Goal: Task Accomplishment & Management: Use online tool/utility

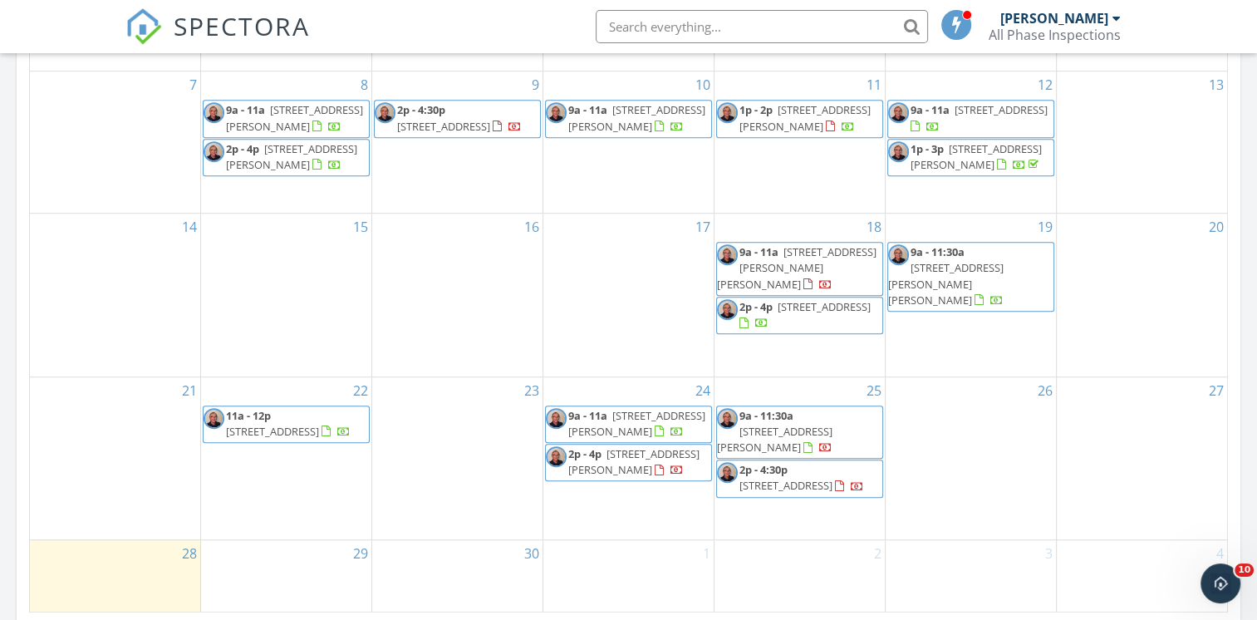
scroll to position [914, 0]
click at [804, 467] on span "2p - 4:30p 2909 Pronghorn Dr, Loveland 80537" at bounding box center [799, 477] width 165 height 32
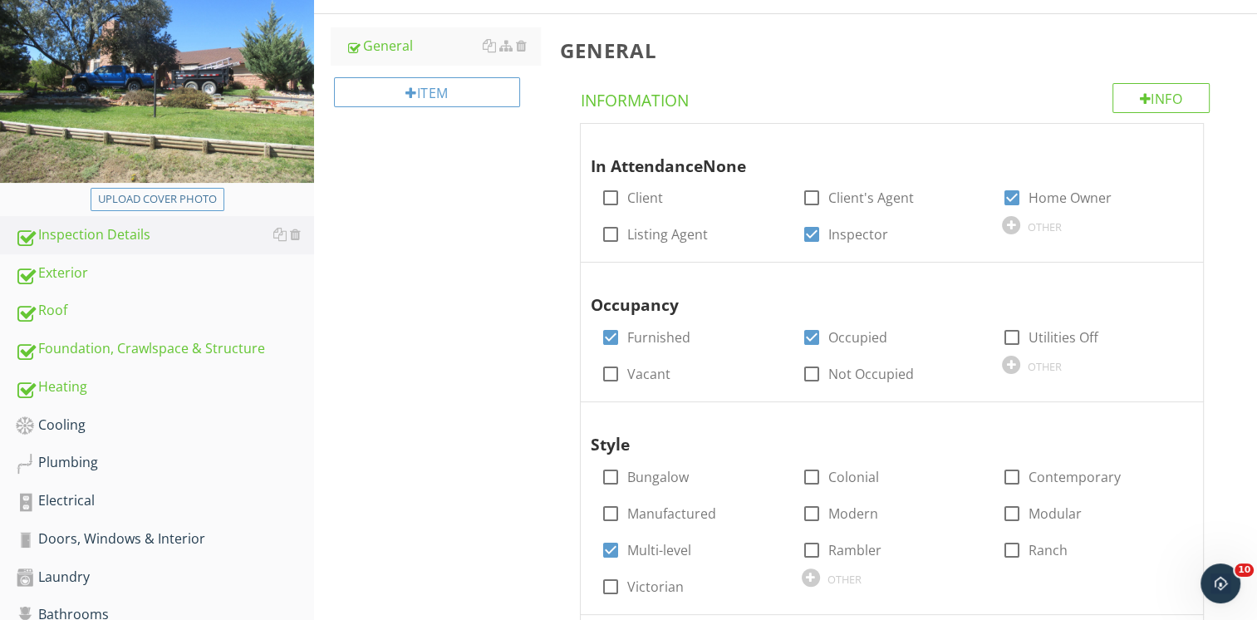
scroll to position [249, 0]
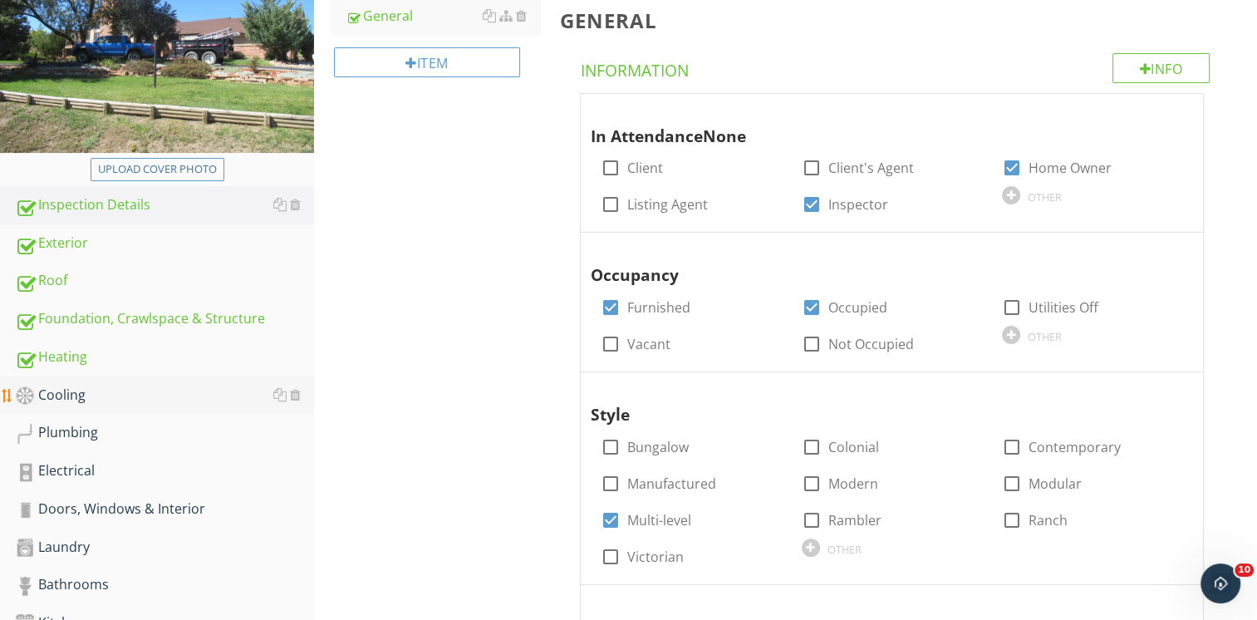
click at [105, 395] on div "Cooling" at bounding box center [164, 396] width 299 height 22
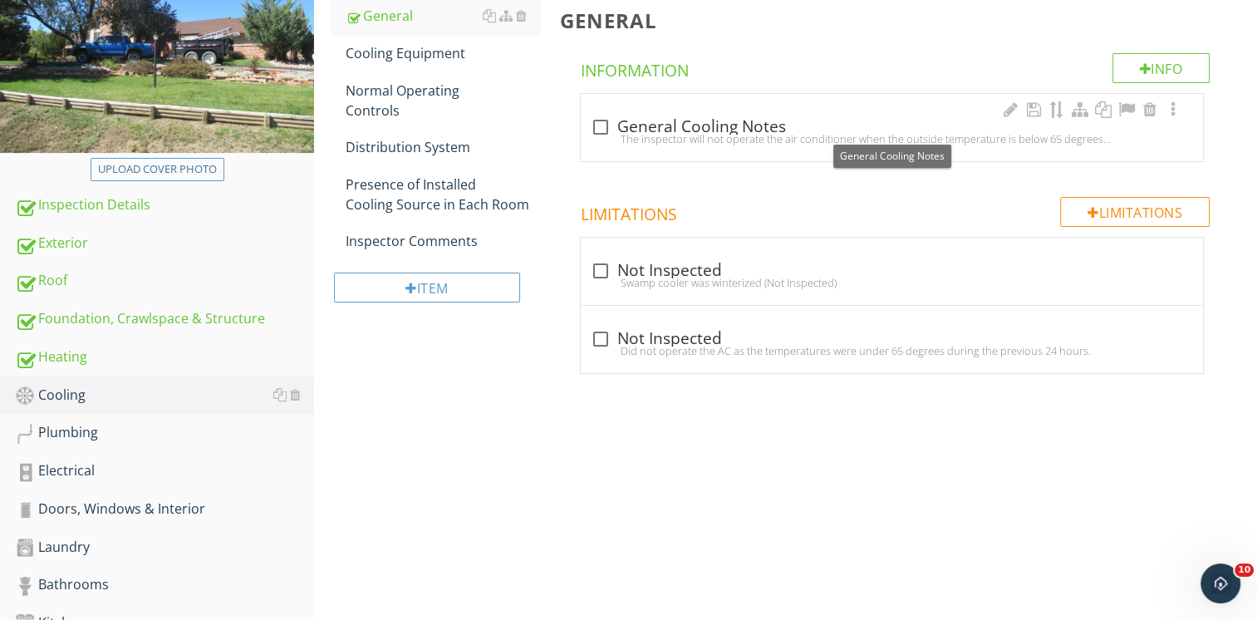
click at [604, 124] on div at bounding box center [600, 127] width 28 height 28
checkbox input "true"
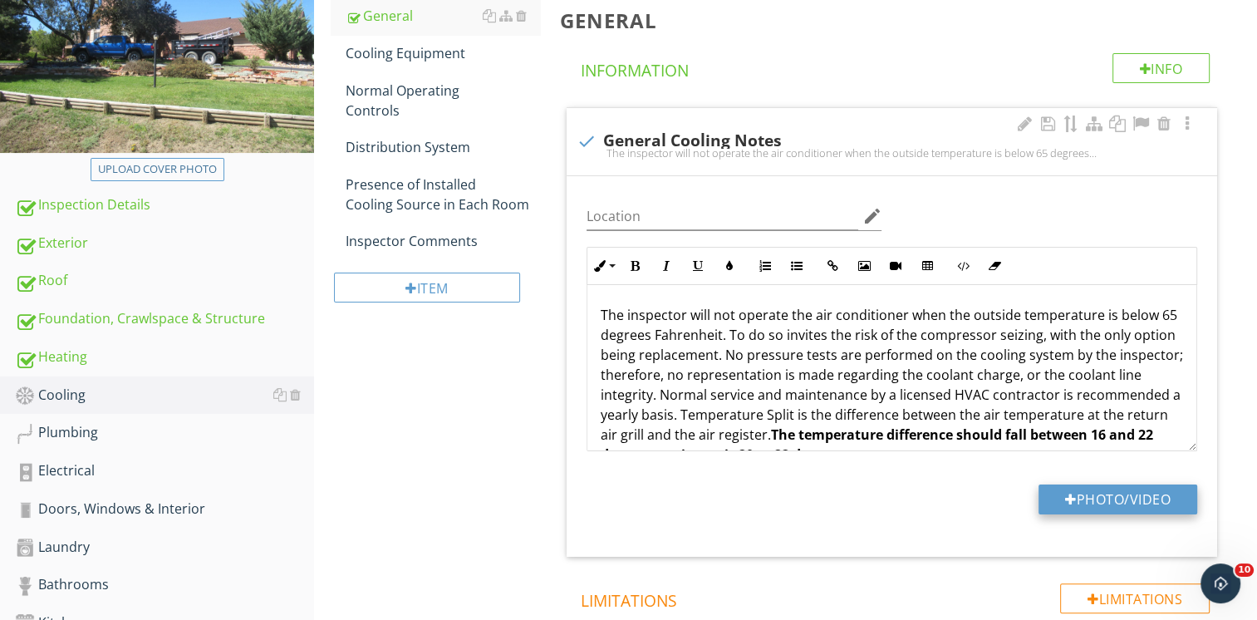
click at [1117, 498] on button "Photo/Video" at bounding box center [1117, 499] width 159 height 30
type input "C:\fakepath\IMG_1660.JPG"
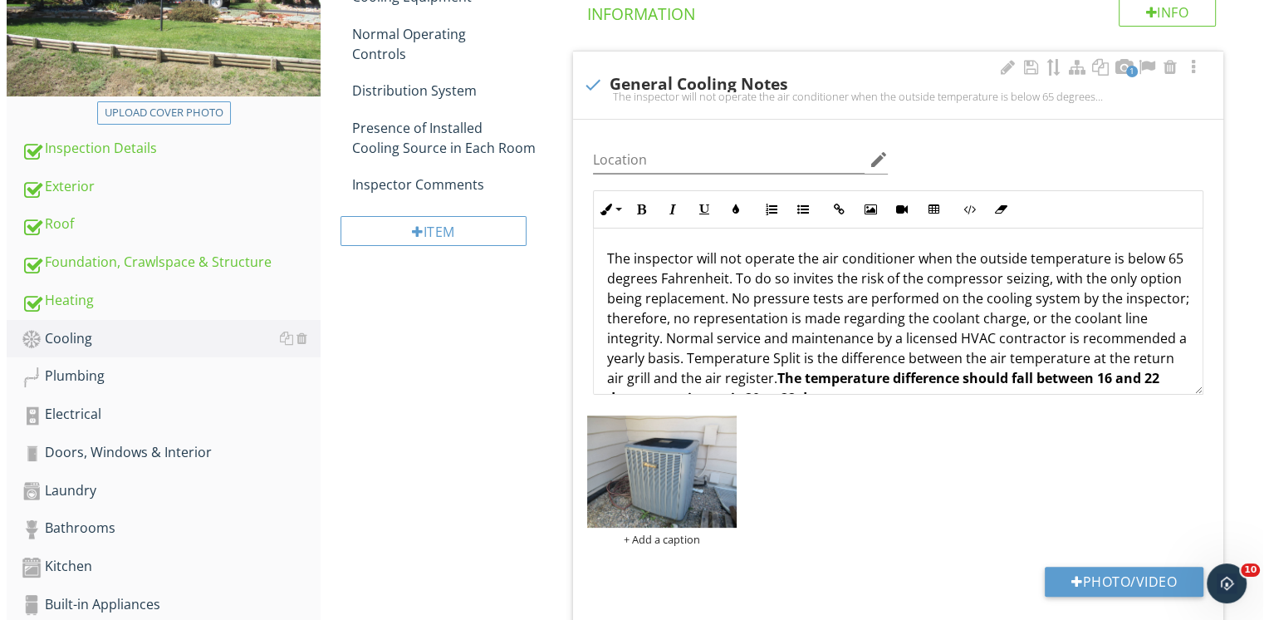
scroll to position [415, 0]
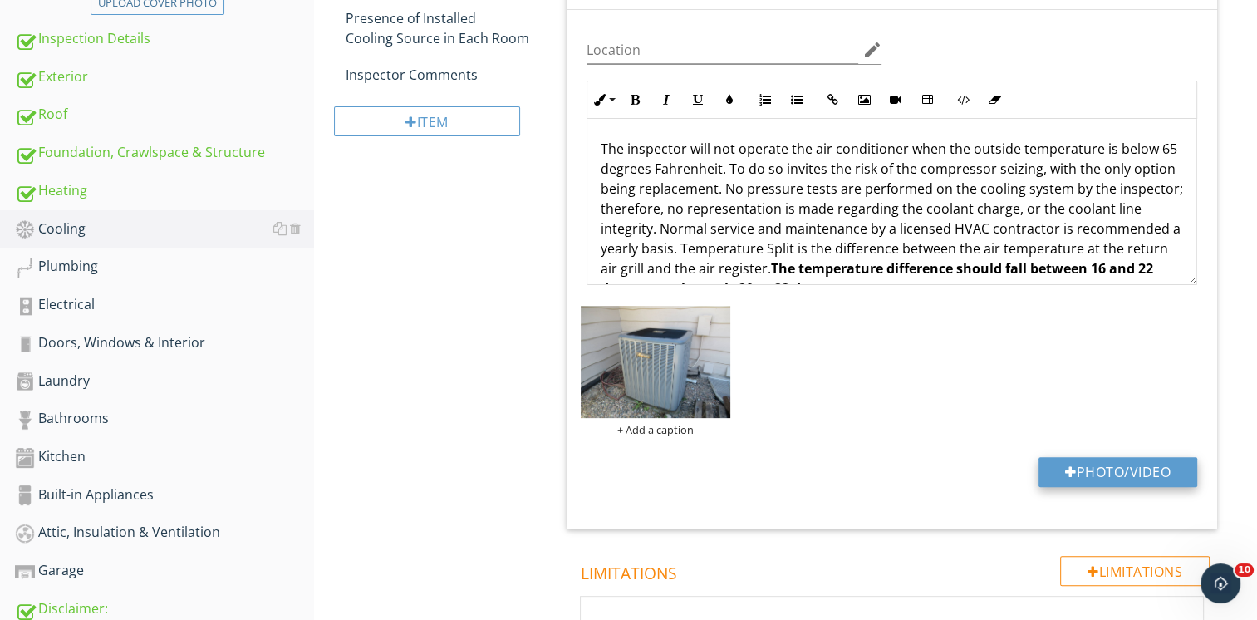
click at [1090, 469] on button "Photo/Video" at bounding box center [1117, 472] width 159 height 30
click at [681, 427] on div "+ Add a caption" at bounding box center [655, 429] width 149 height 13
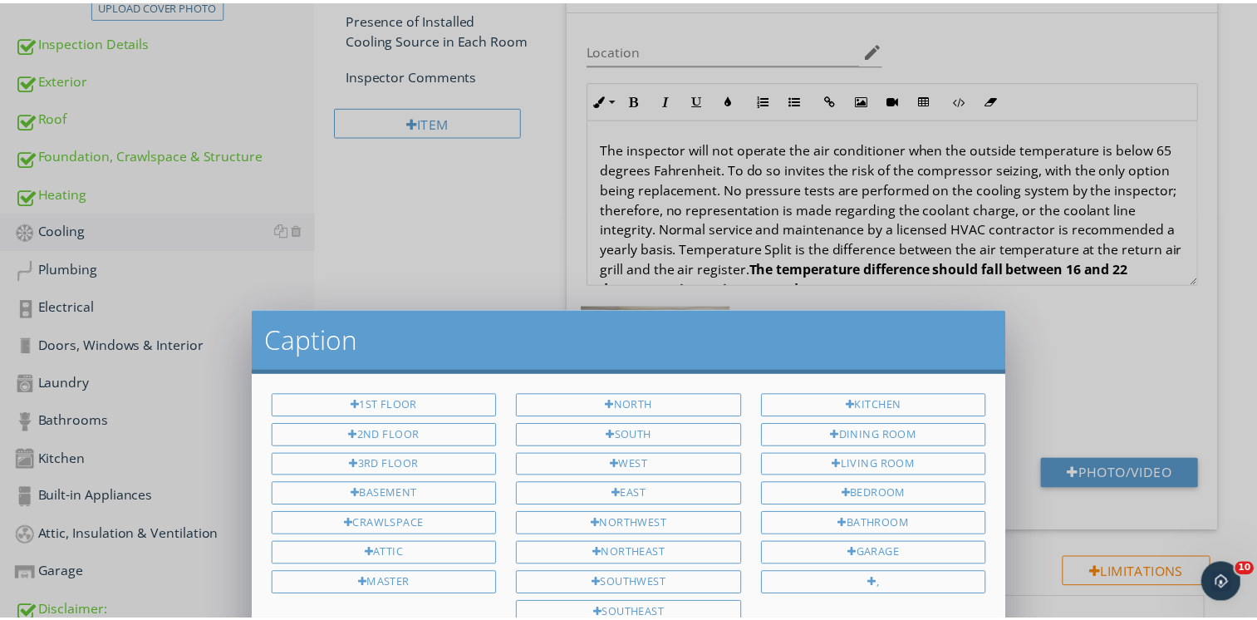
scroll to position [0, 0]
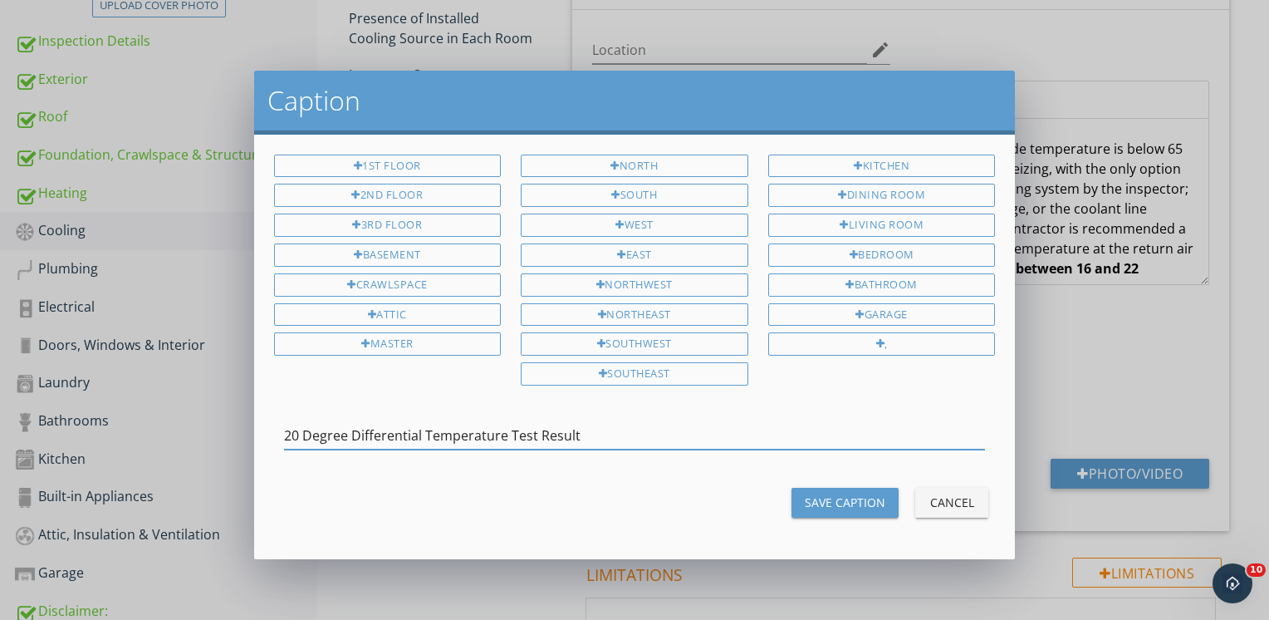
type input "20 Degree Differential Temperature Test Result"
click at [840, 493] on div "Save Caption" at bounding box center [845, 501] width 81 height 17
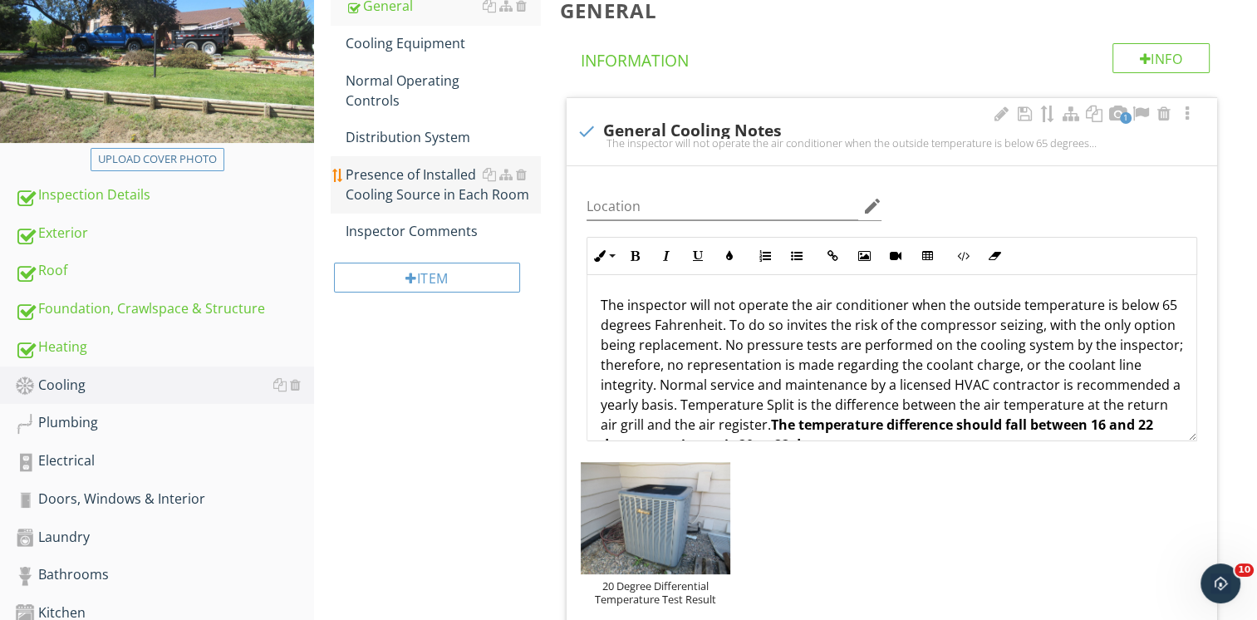
scroll to position [83, 0]
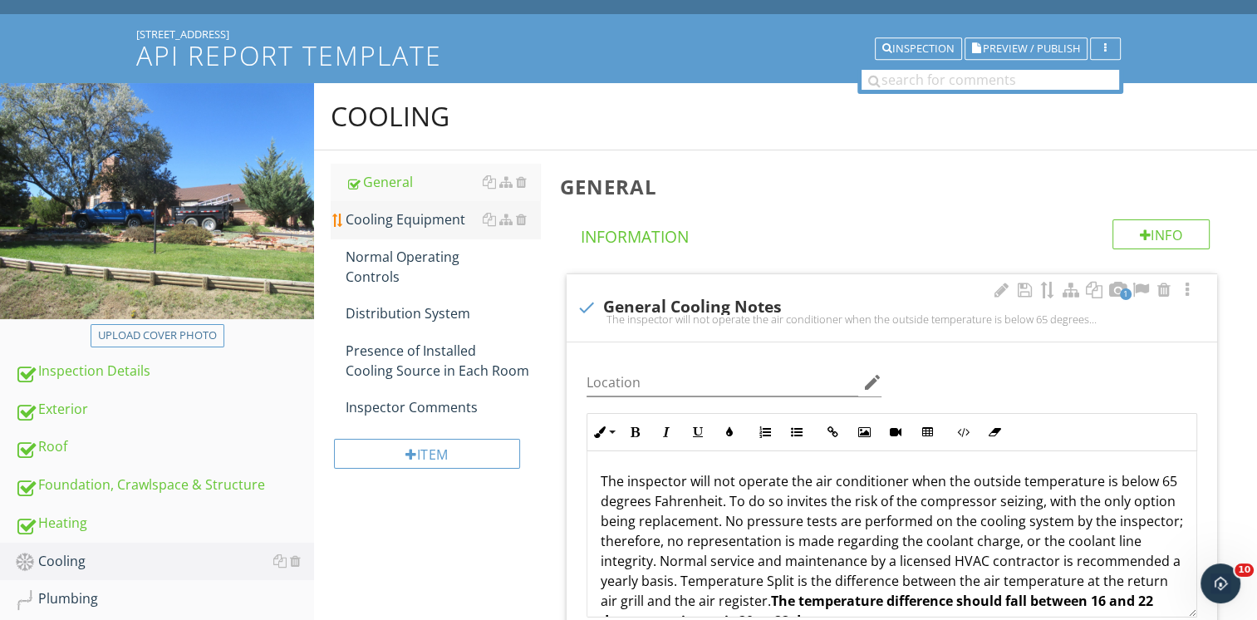
click at [395, 224] on div "Cooling Equipment" at bounding box center [443, 219] width 194 height 20
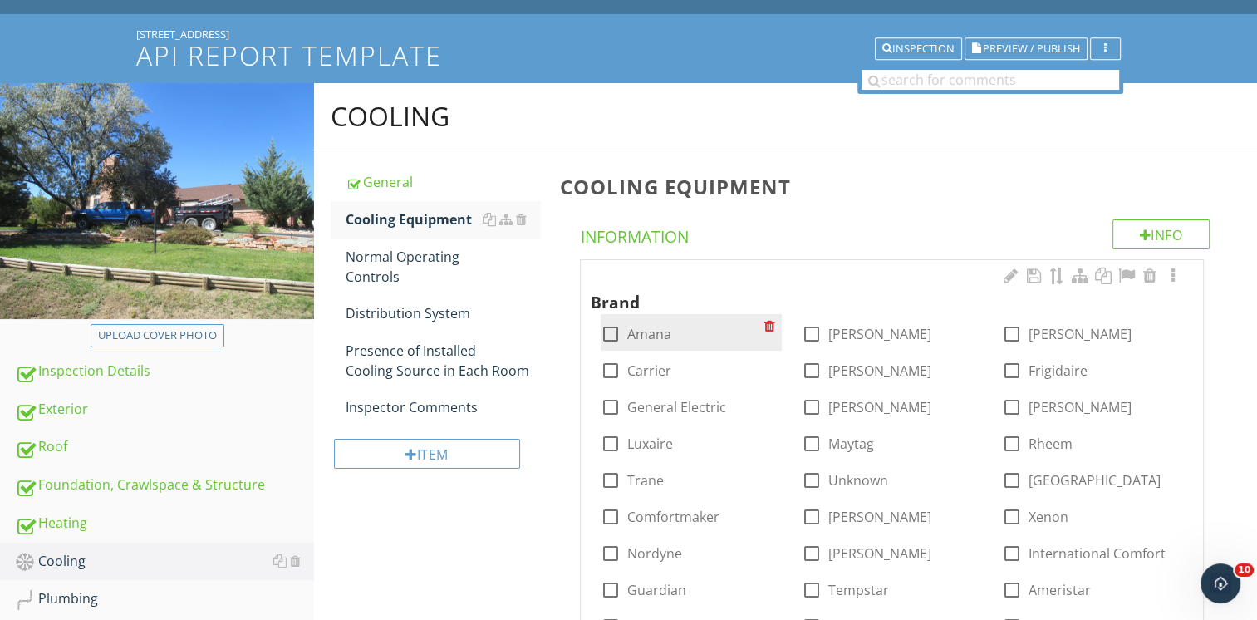
click at [617, 327] on div at bounding box center [610, 334] width 28 height 28
checkbox input "true"
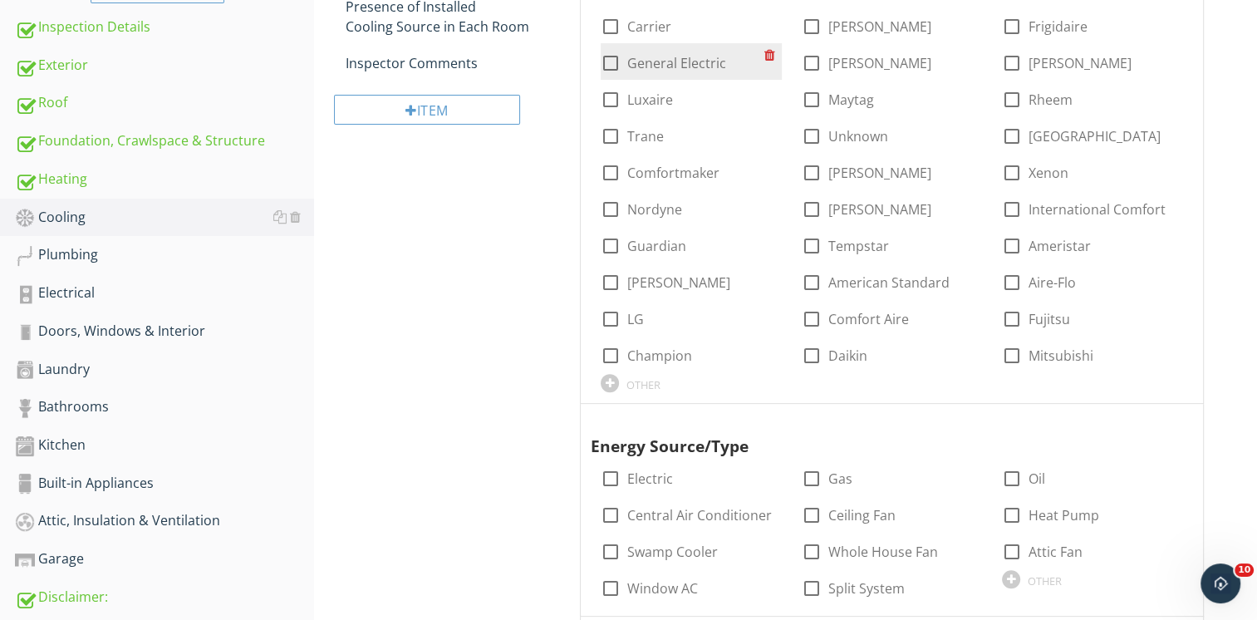
scroll to position [581, 0]
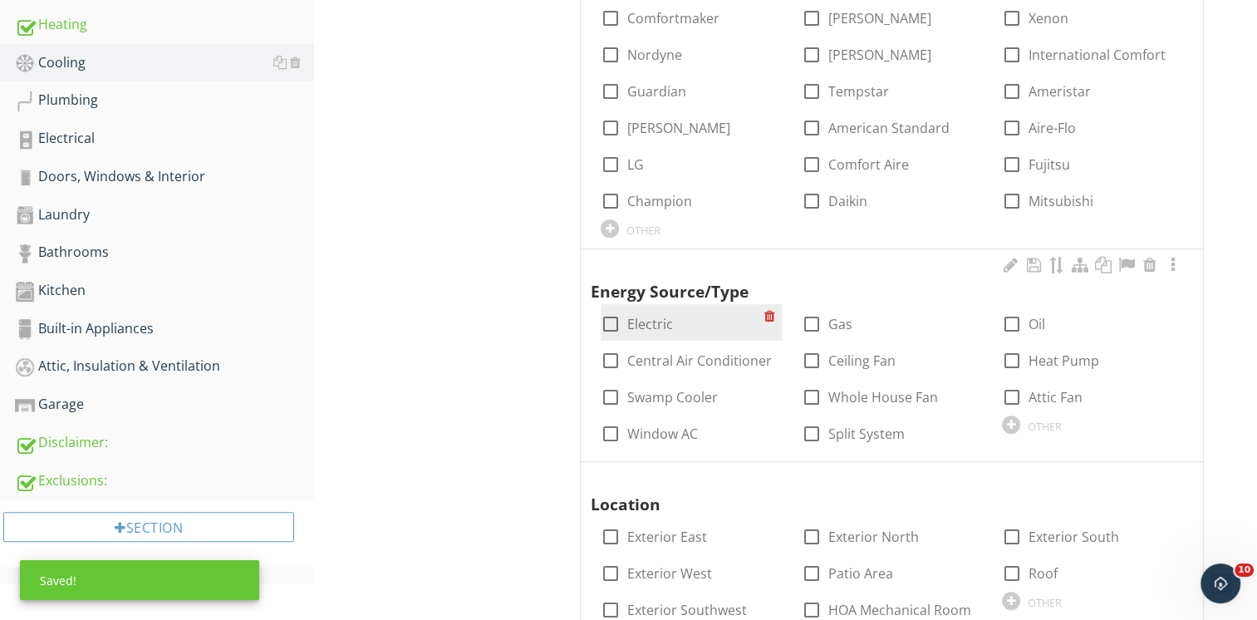
click at [615, 324] on div at bounding box center [610, 324] width 28 height 28
checkbox input "true"
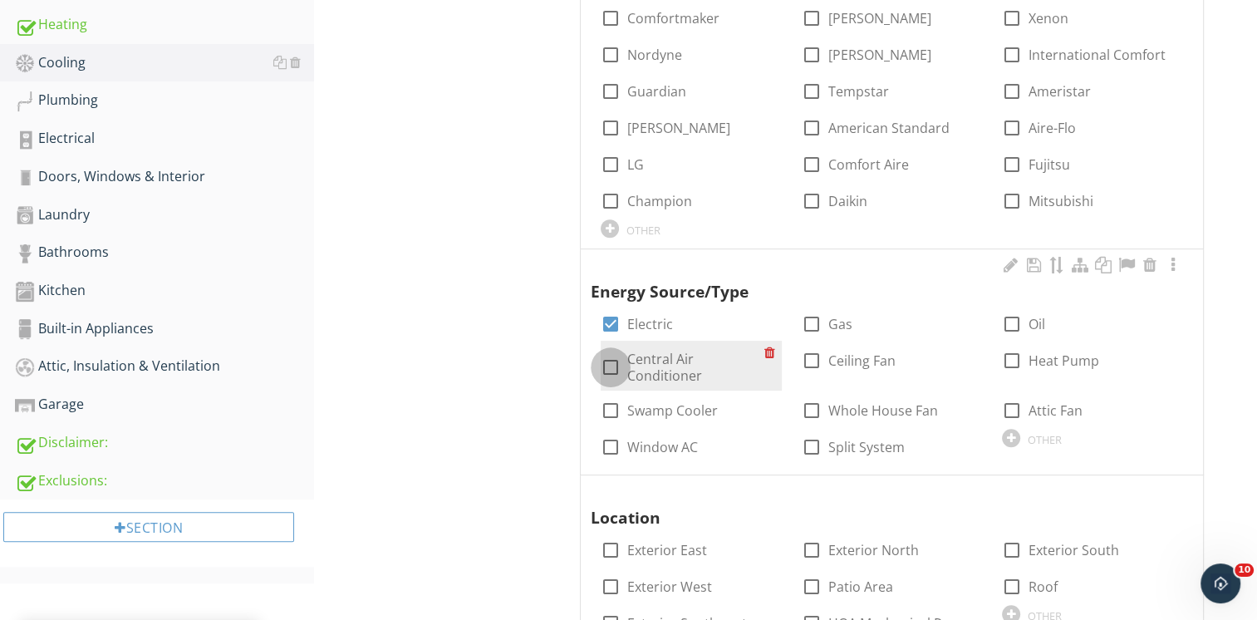
click at [621, 365] on div at bounding box center [610, 367] width 28 height 28
checkbox input "true"
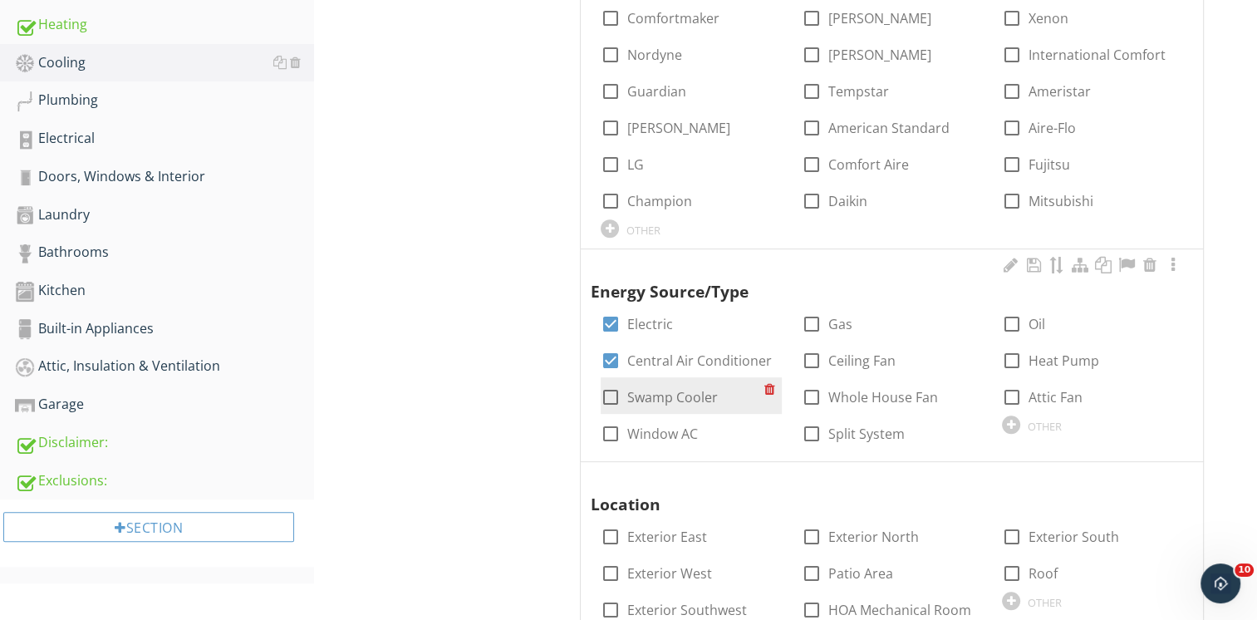
scroll to position [747, 0]
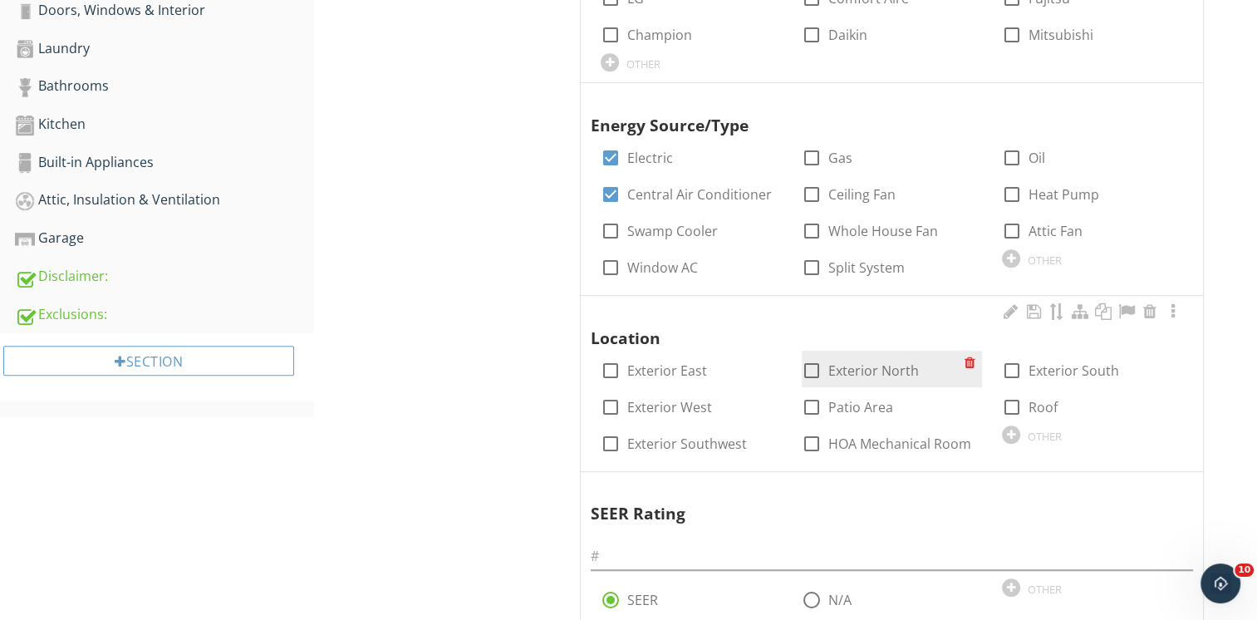
click at [804, 366] on div at bounding box center [811, 370] width 28 height 28
checkbox input "true"
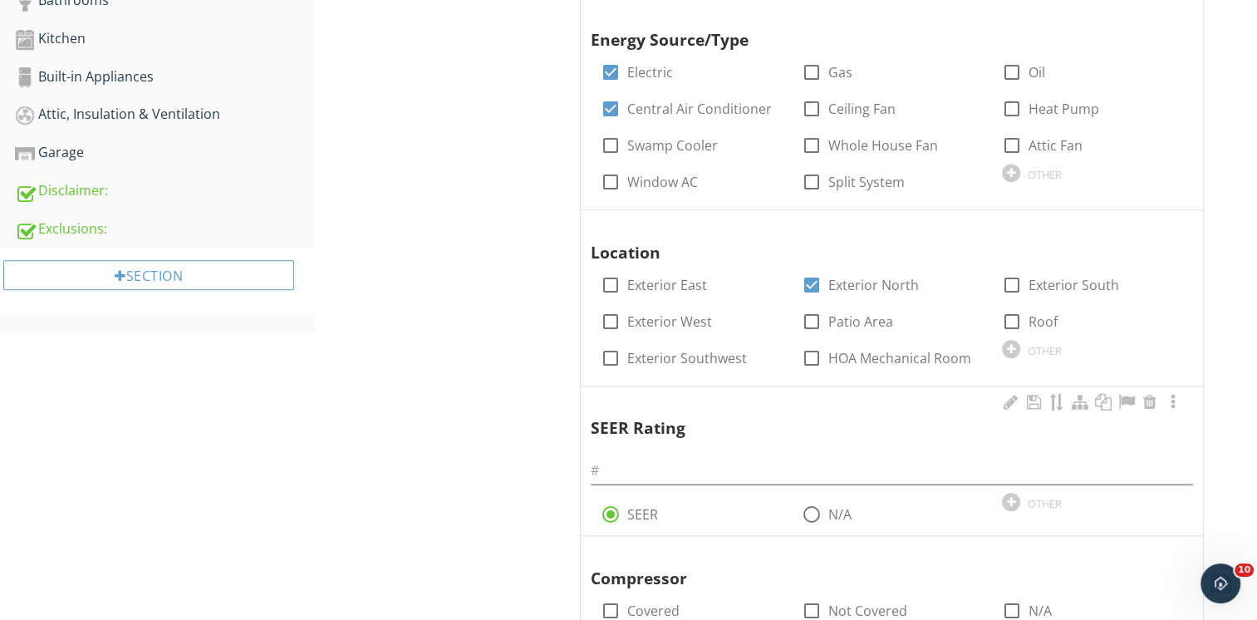
scroll to position [914, 0]
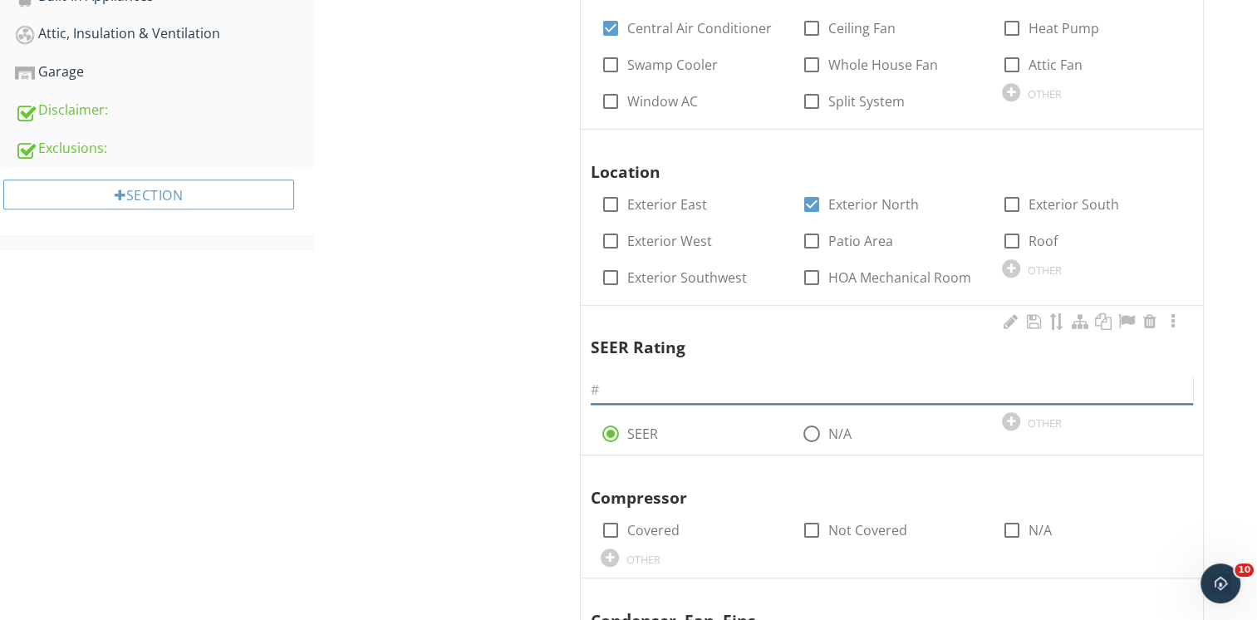
click at [732, 385] on input "text" at bounding box center [892, 389] width 602 height 27
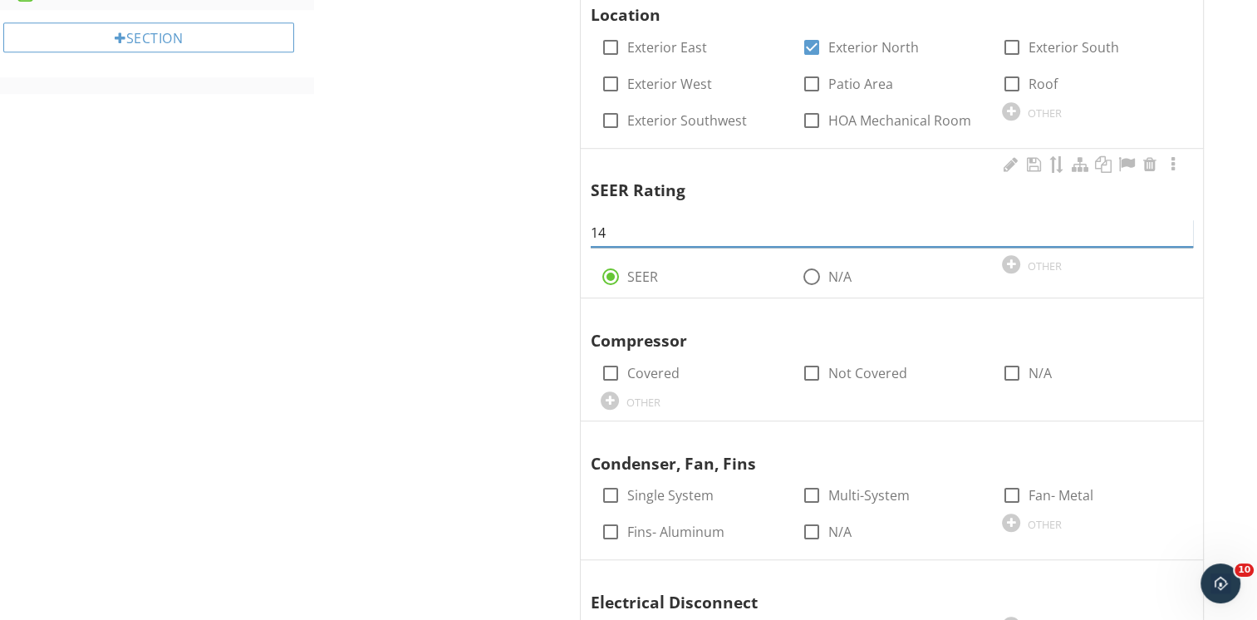
scroll to position [1163, 0]
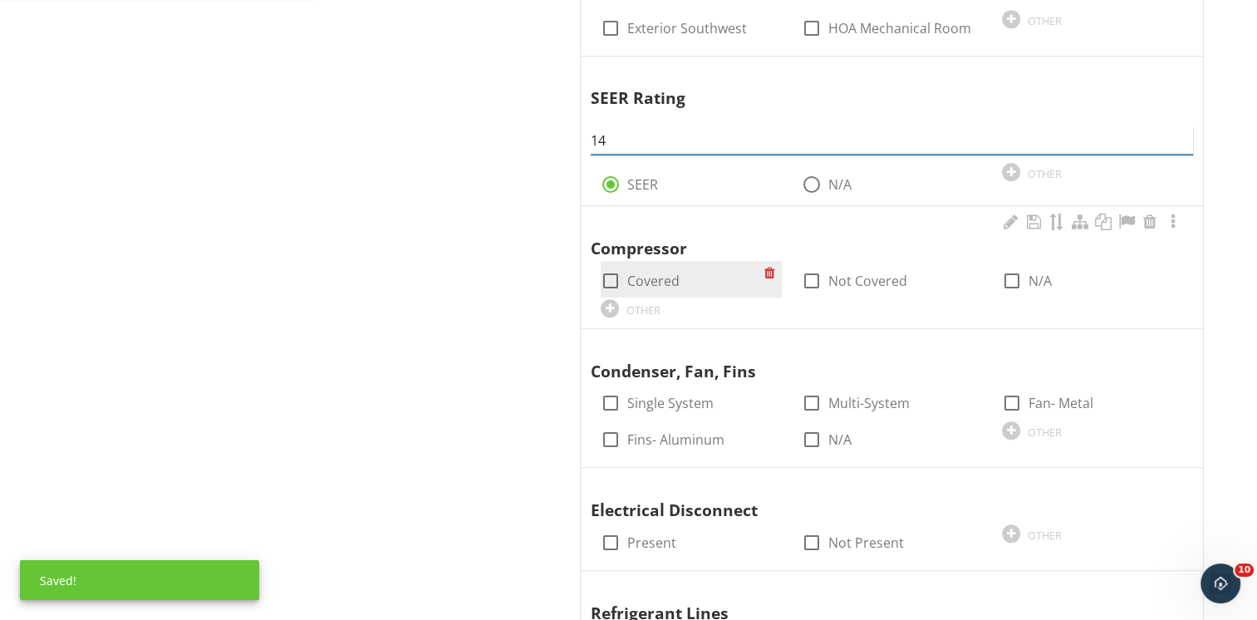
type input "14"
click at [601, 287] on div at bounding box center [610, 281] width 28 height 28
checkbox input "true"
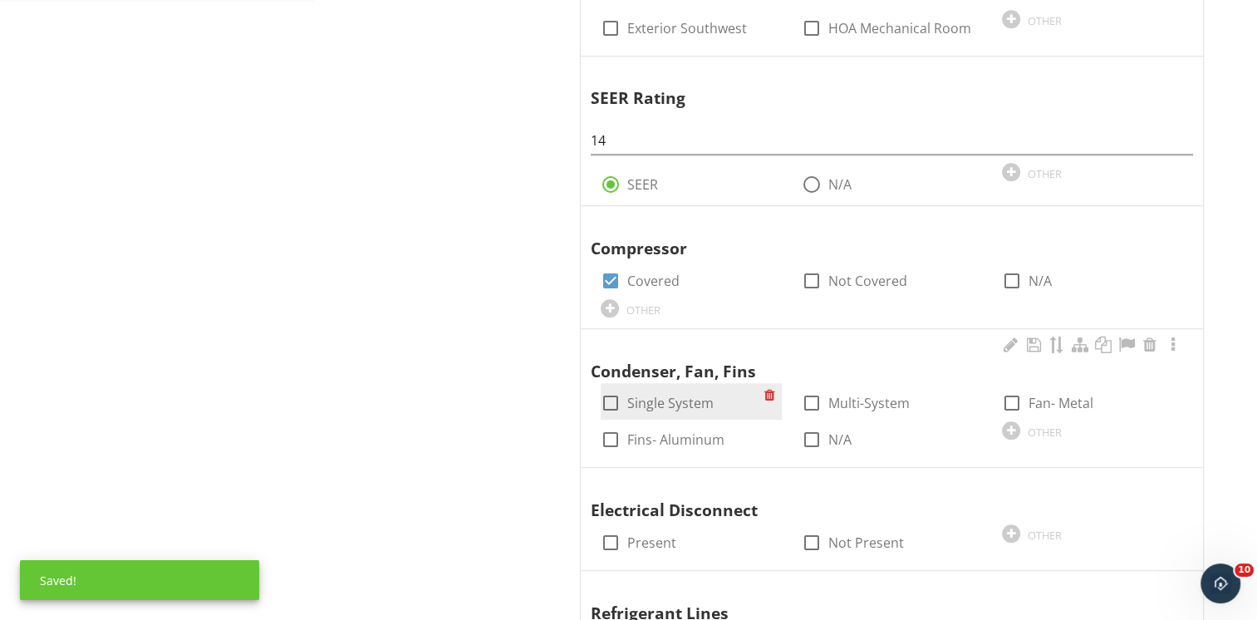
click at [615, 401] on div at bounding box center [610, 403] width 28 height 28
checkbox input "true"
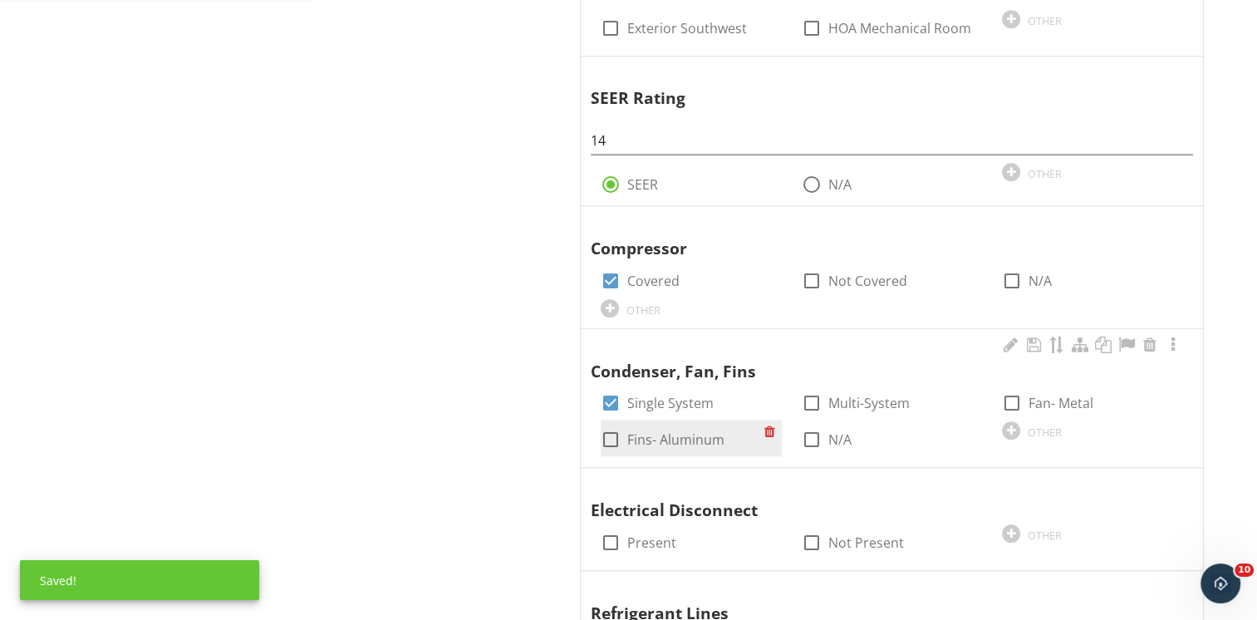
click at [611, 434] on div at bounding box center [610, 439] width 28 height 28
checkbox input "true"
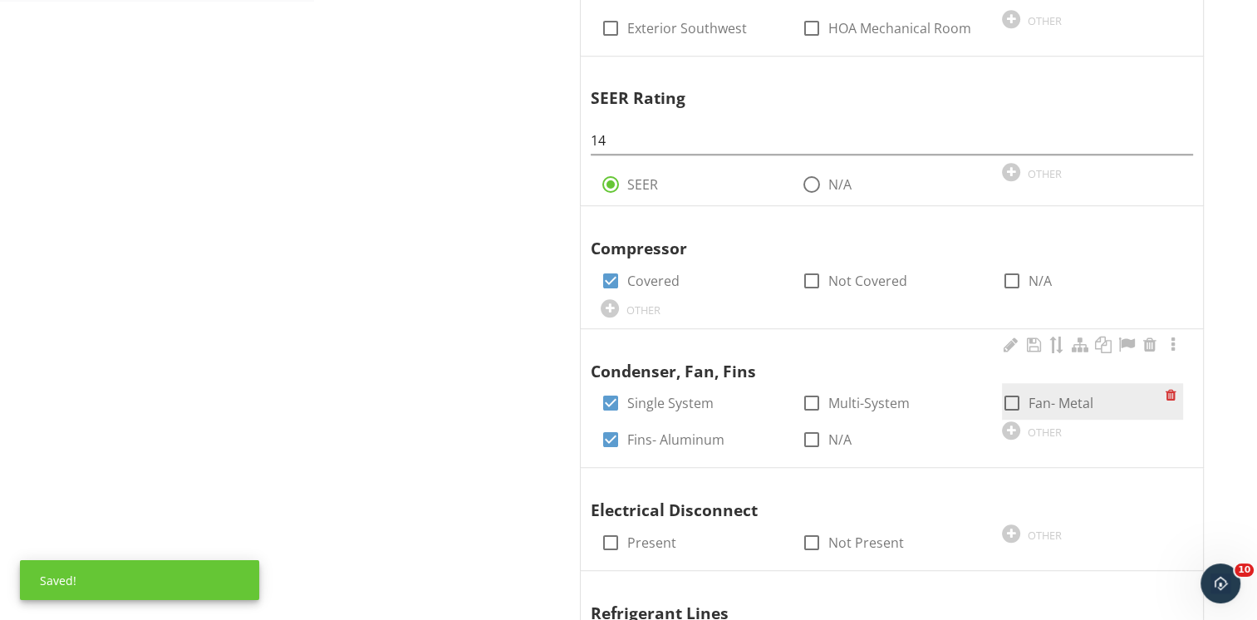
click at [1002, 397] on div at bounding box center [1011, 403] width 28 height 28
checkbox input "true"
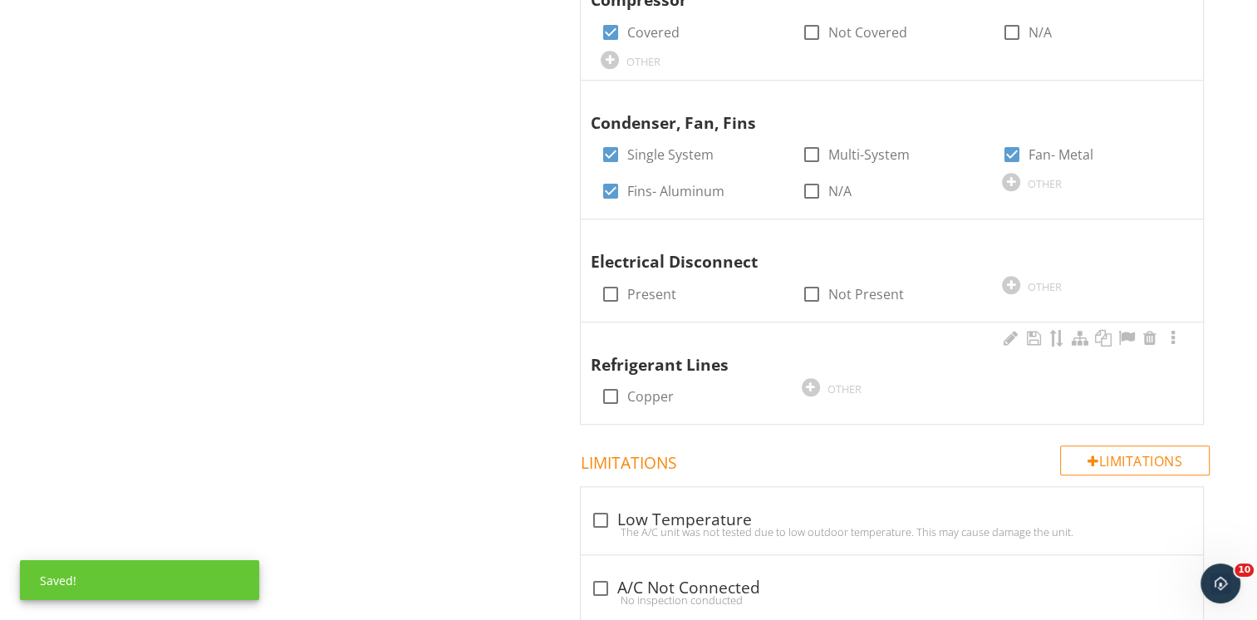
scroll to position [1412, 0]
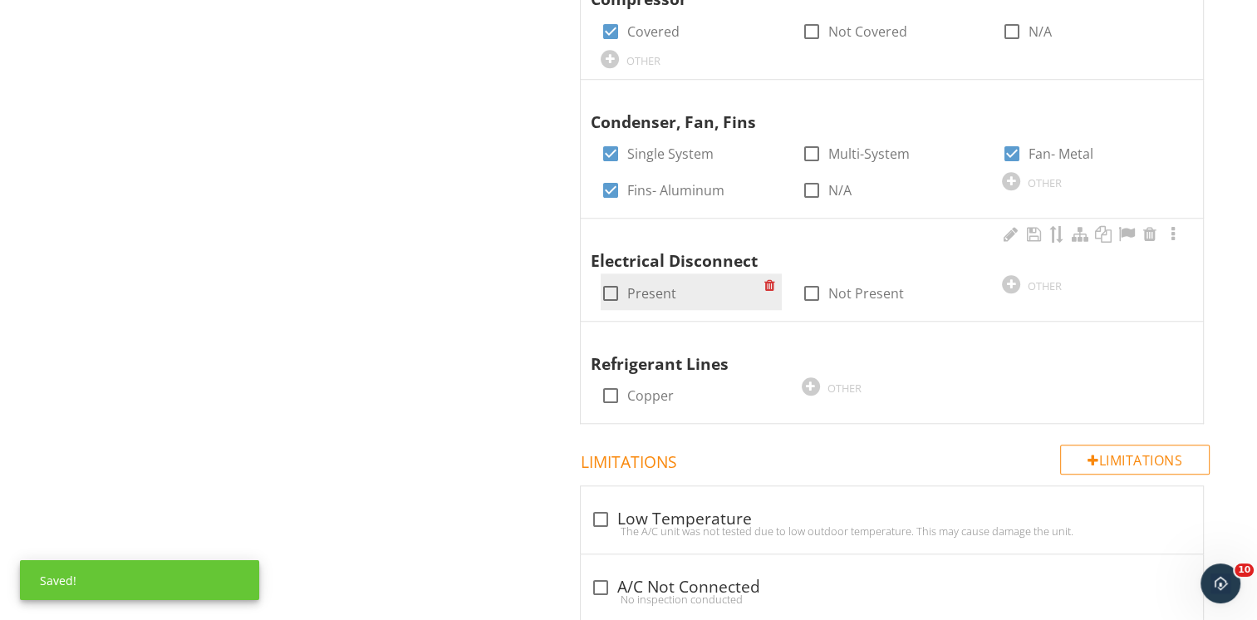
click at [605, 287] on div at bounding box center [610, 293] width 28 height 28
checkbox input "true"
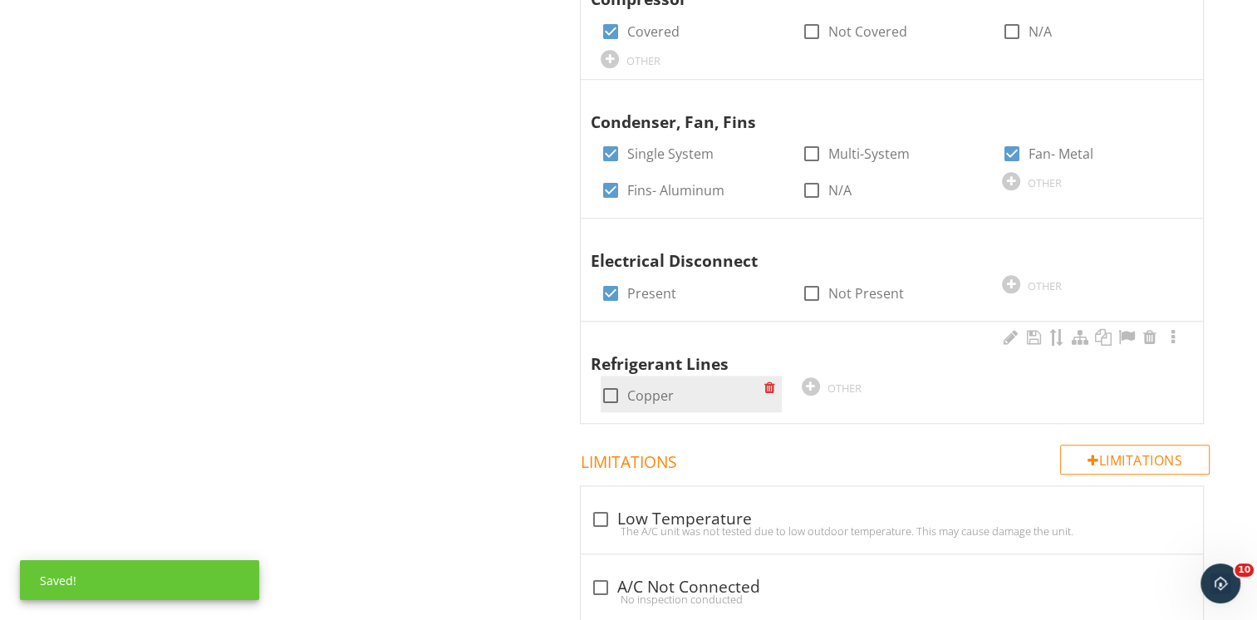
click at [617, 390] on div at bounding box center [610, 395] width 28 height 28
checkbox input "true"
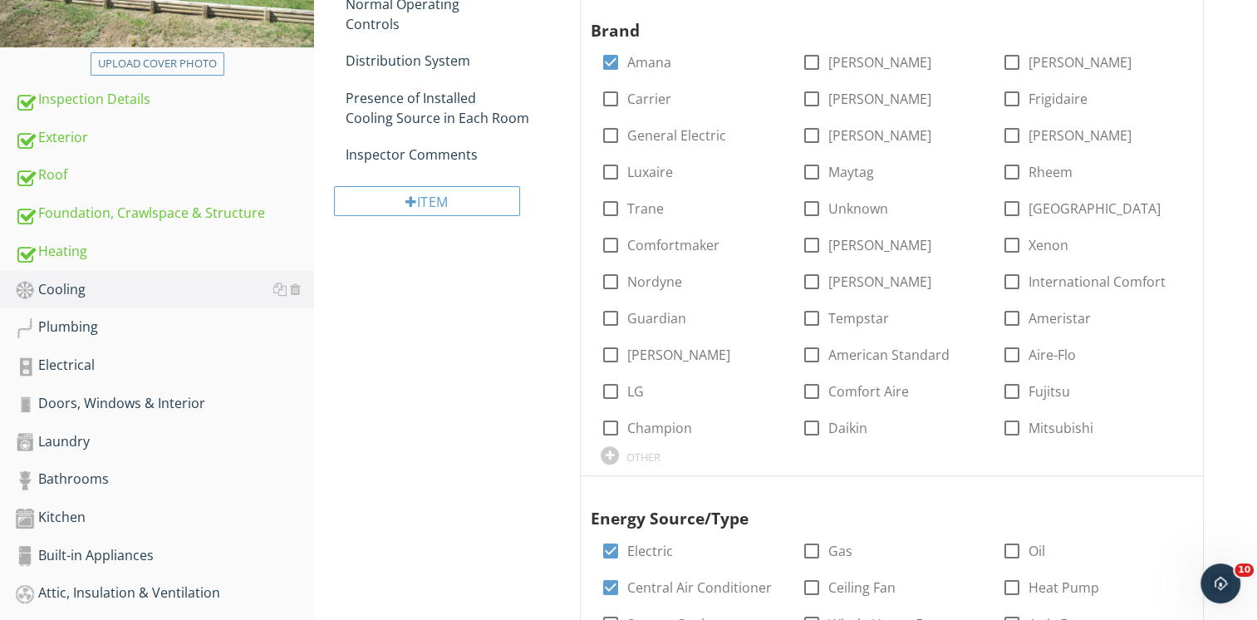
scroll to position [166, 0]
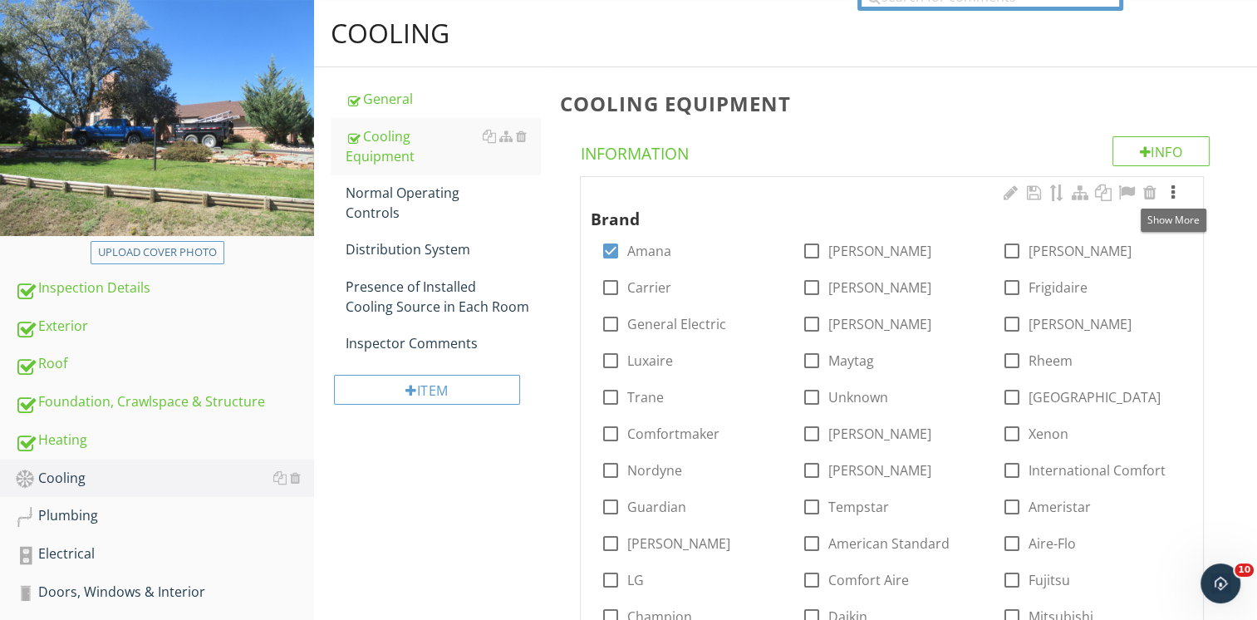
click at [1172, 190] on div at bounding box center [1173, 192] width 20 height 17
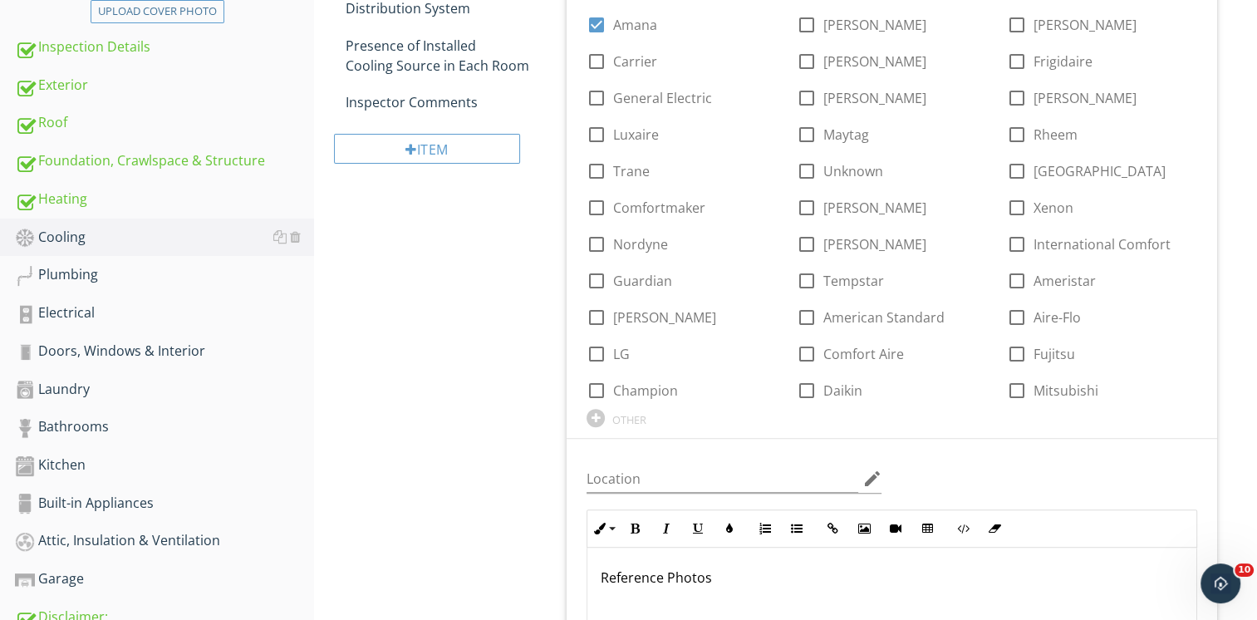
scroll to position [415, 0]
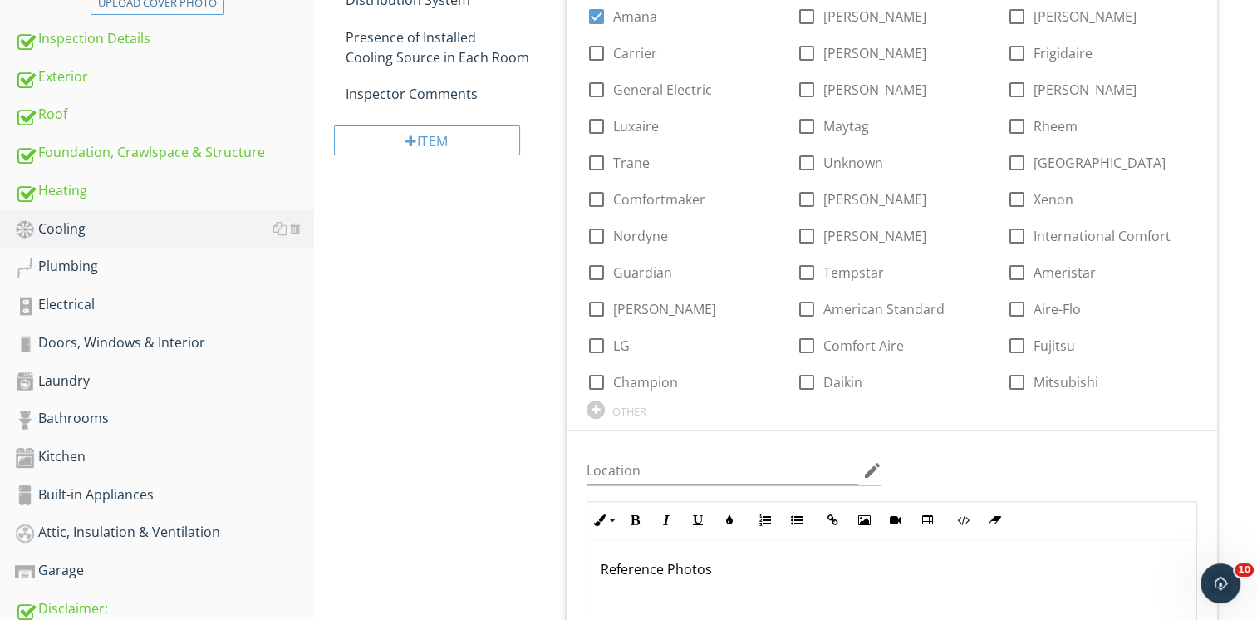
click at [867, 463] on icon "edit" at bounding box center [871, 470] width 20 height 20
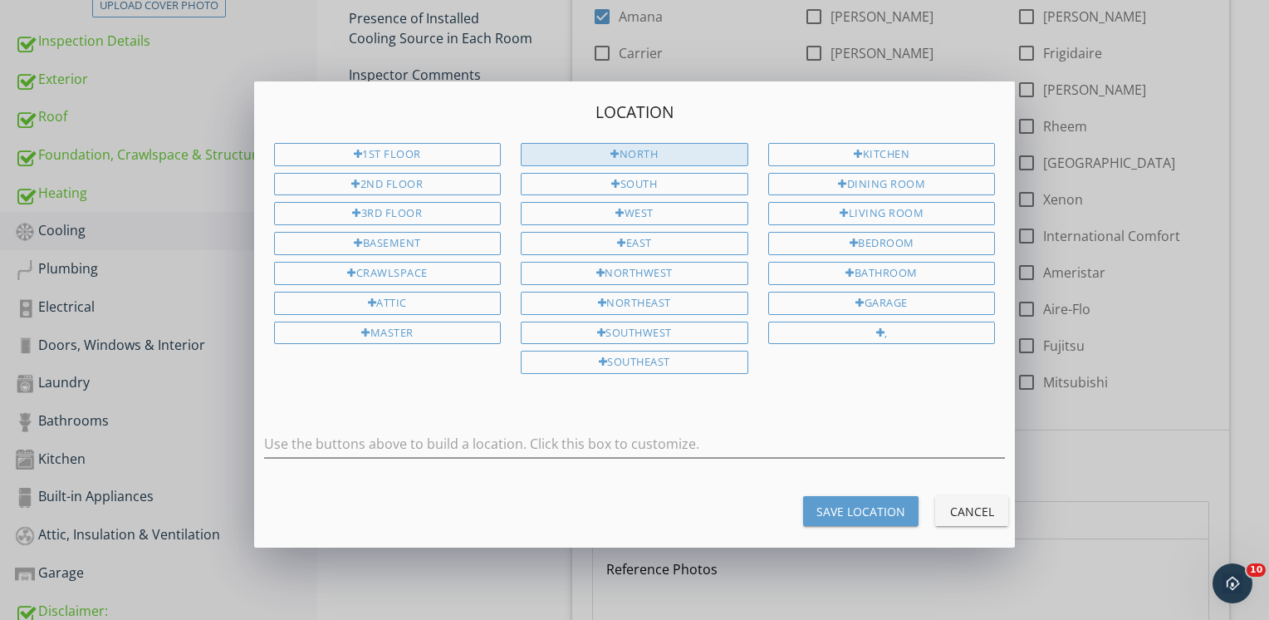
click at [615, 153] on div at bounding box center [614, 154] width 9 height 11
type input "North"
click at [857, 502] on div "Save Location" at bounding box center [860, 510] width 89 height 17
type input "North"
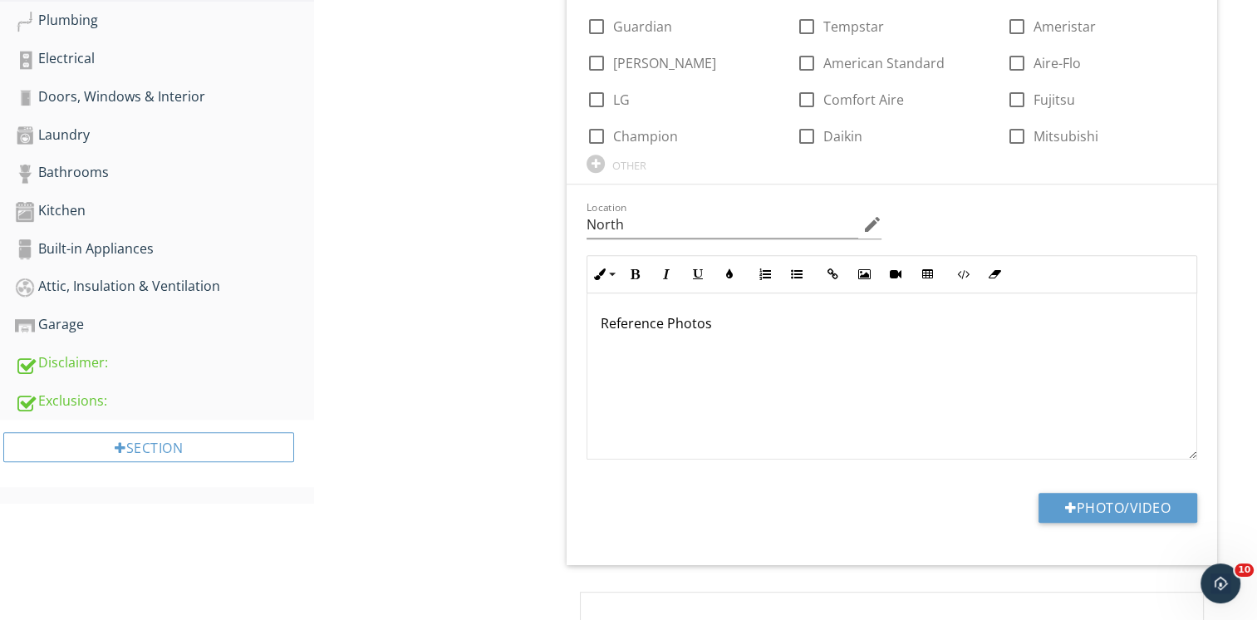
scroll to position [664, 0]
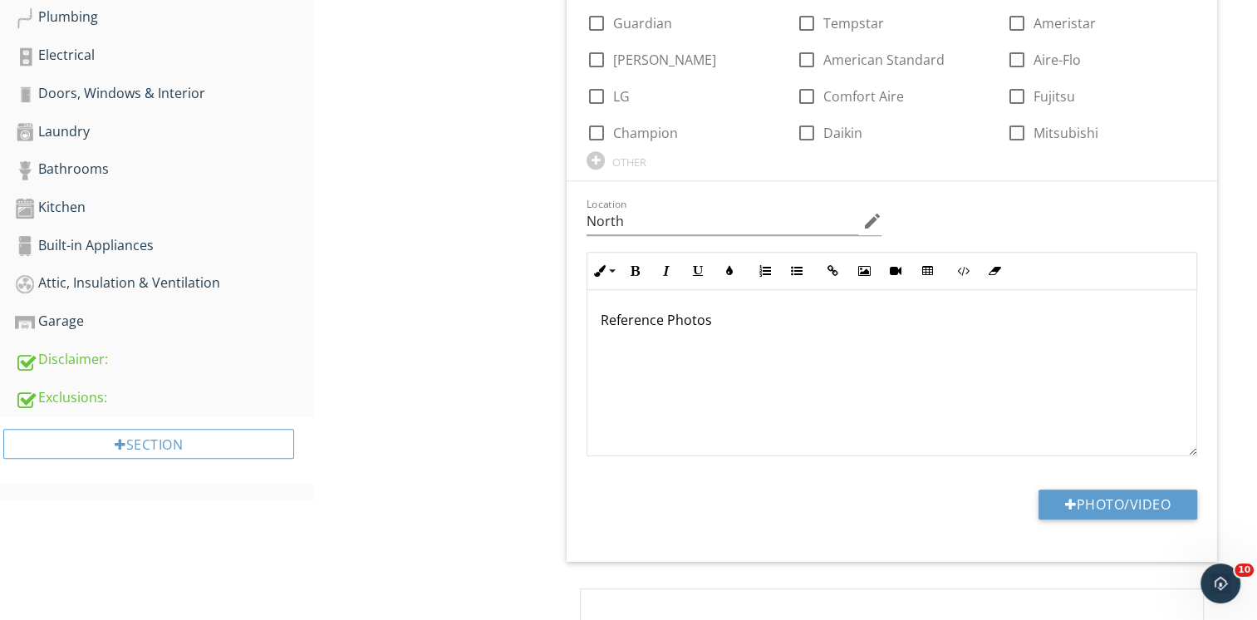
click at [761, 327] on p "Reference Photos" at bounding box center [891, 320] width 582 height 20
click at [1080, 510] on button "Photo/Video" at bounding box center [1117, 504] width 159 height 30
type input "C:\fakepath\IMG_1660.JPG"
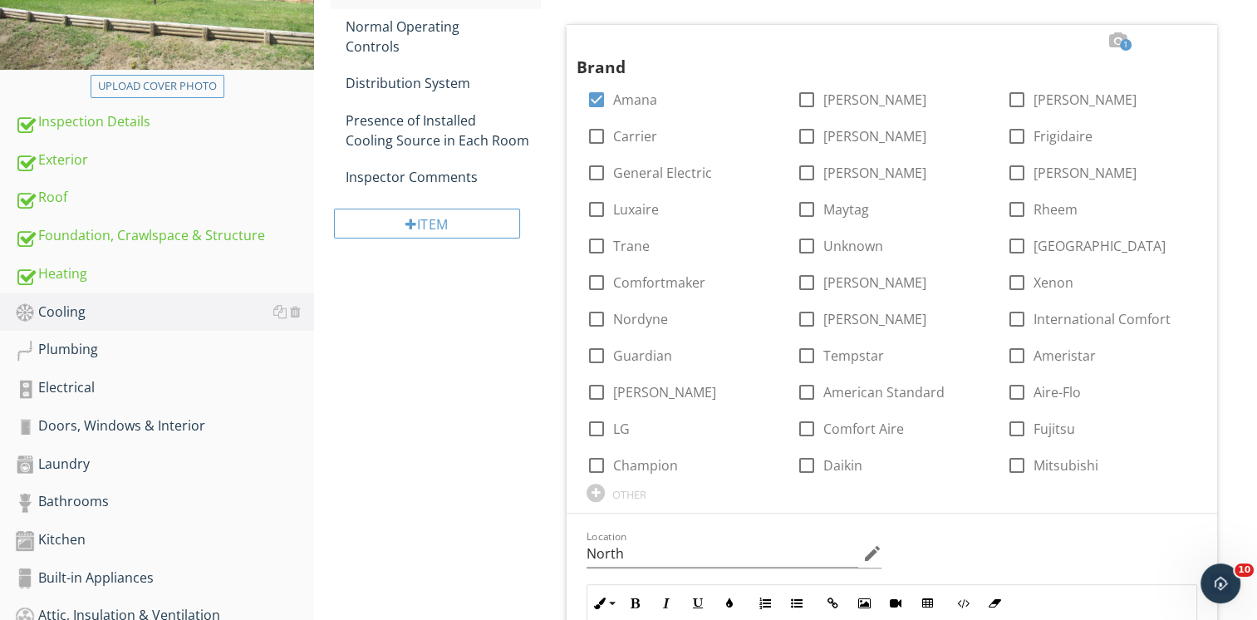
scroll to position [83, 0]
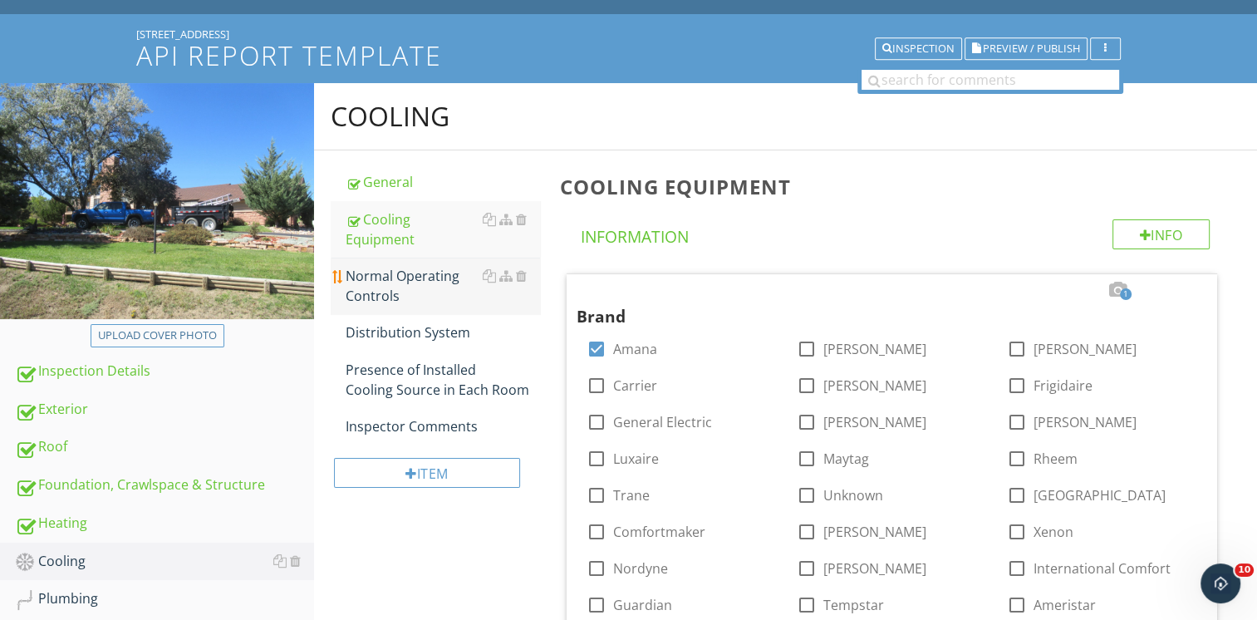
click at [385, 271] on div "Normal Operating Controls" at bounding box center [443, 286] width 194 height 40
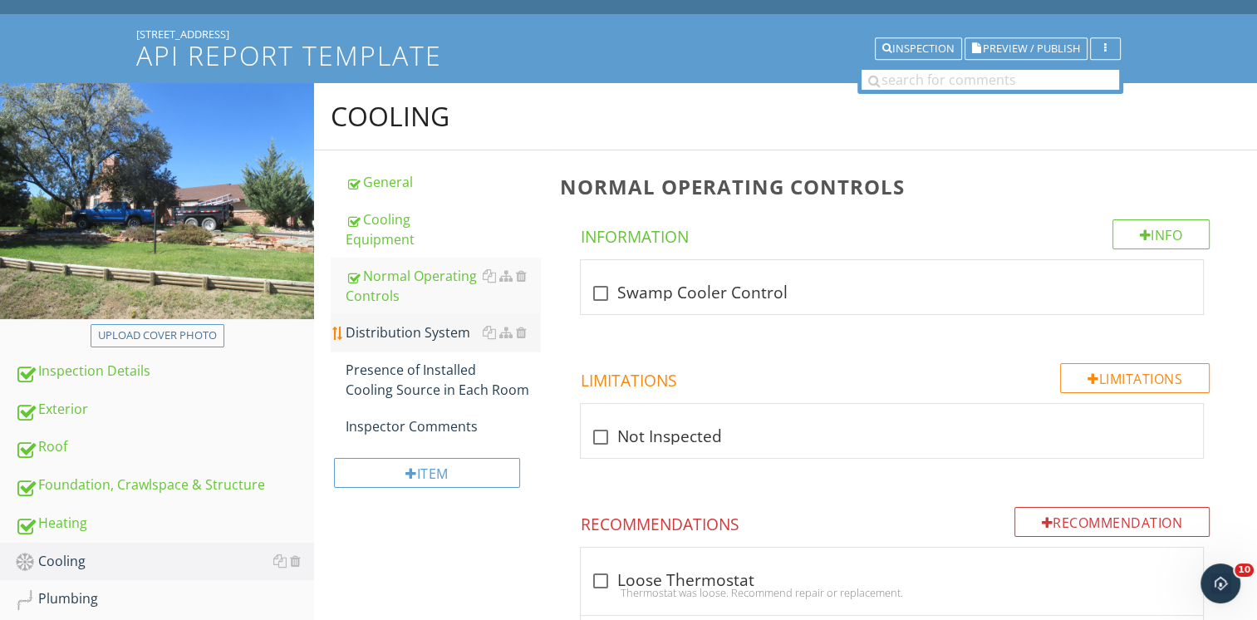
click at [388, 322] on div "Distribution System" at bounding box center [443, 332] width 194 height 20
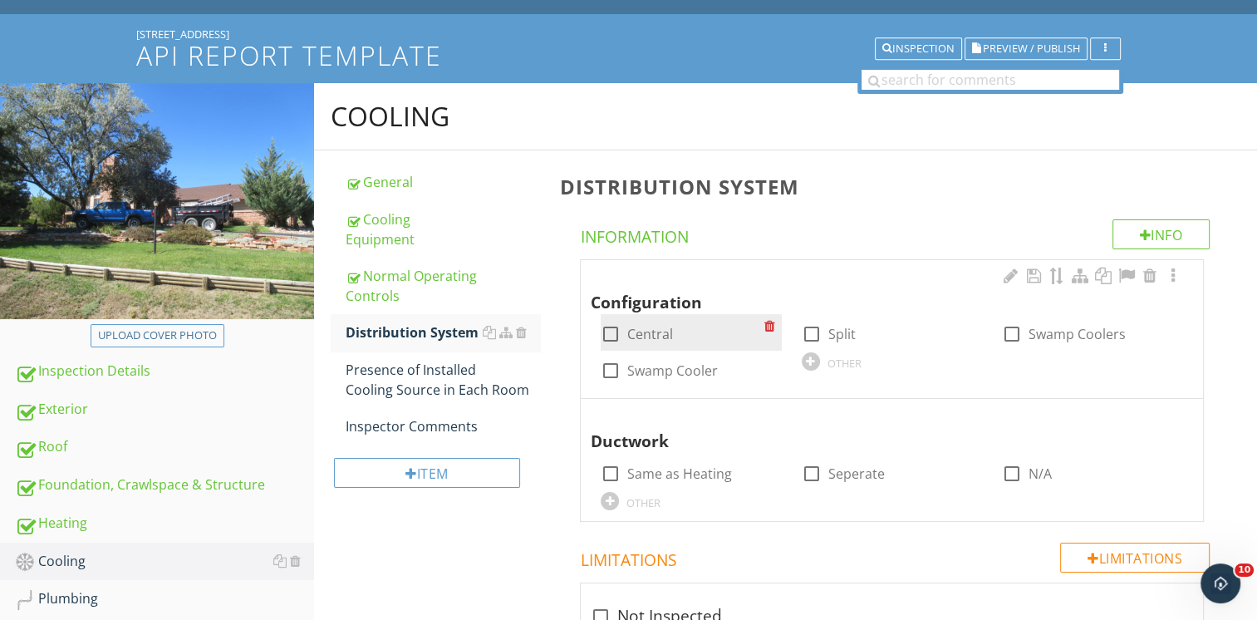
click at [615, 329] on div at bounding box center [610, 334] width 28 height 28
checkbox input "true"
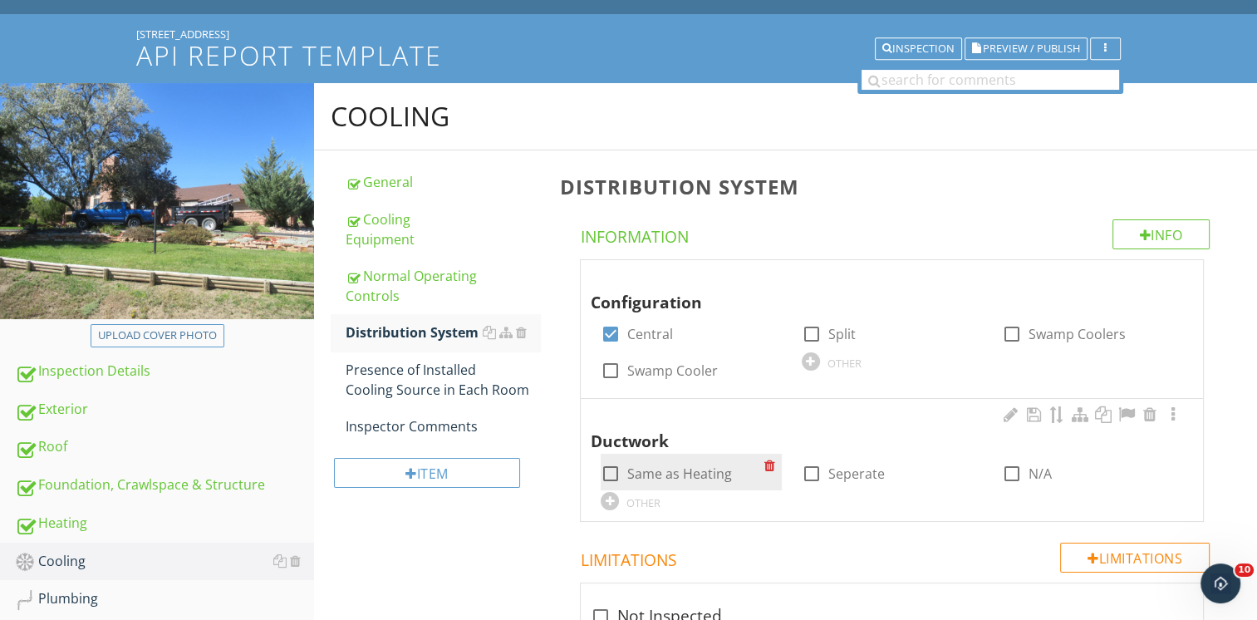
click at [610, 468] on div at bounding box center [610, 473] width 28 height 28
checkbox input "true"
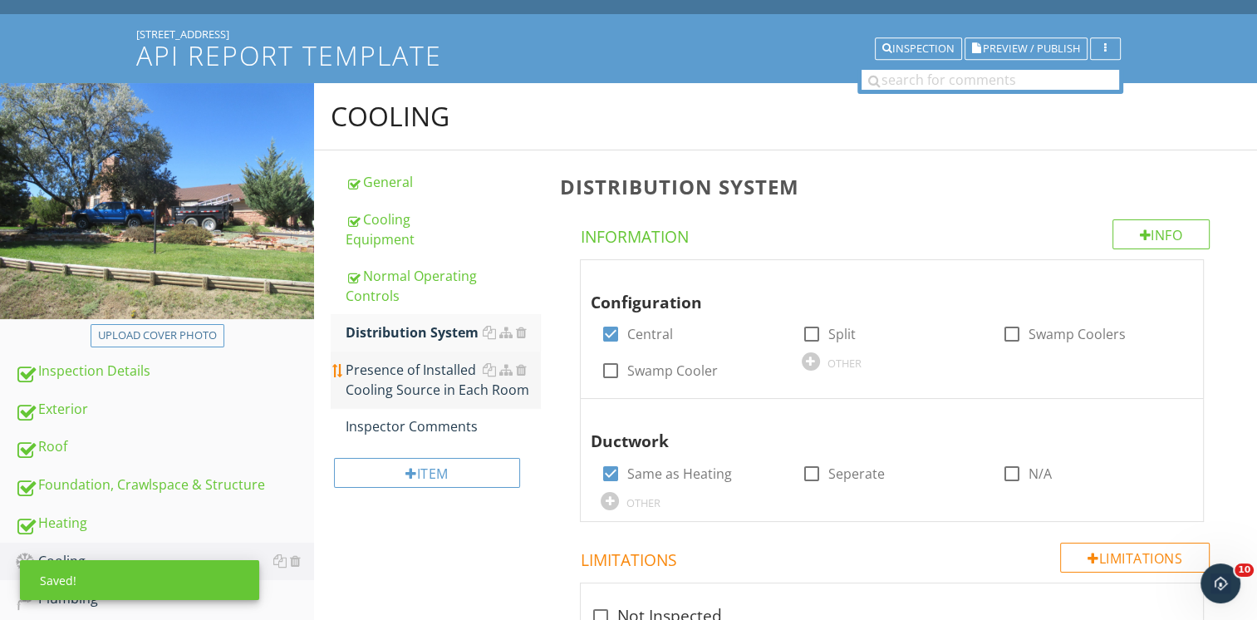
click at [434, 367] on div "Presence of Installed Cooling Source in Each Room" at bounding box center [443, 380] width 194 height 40
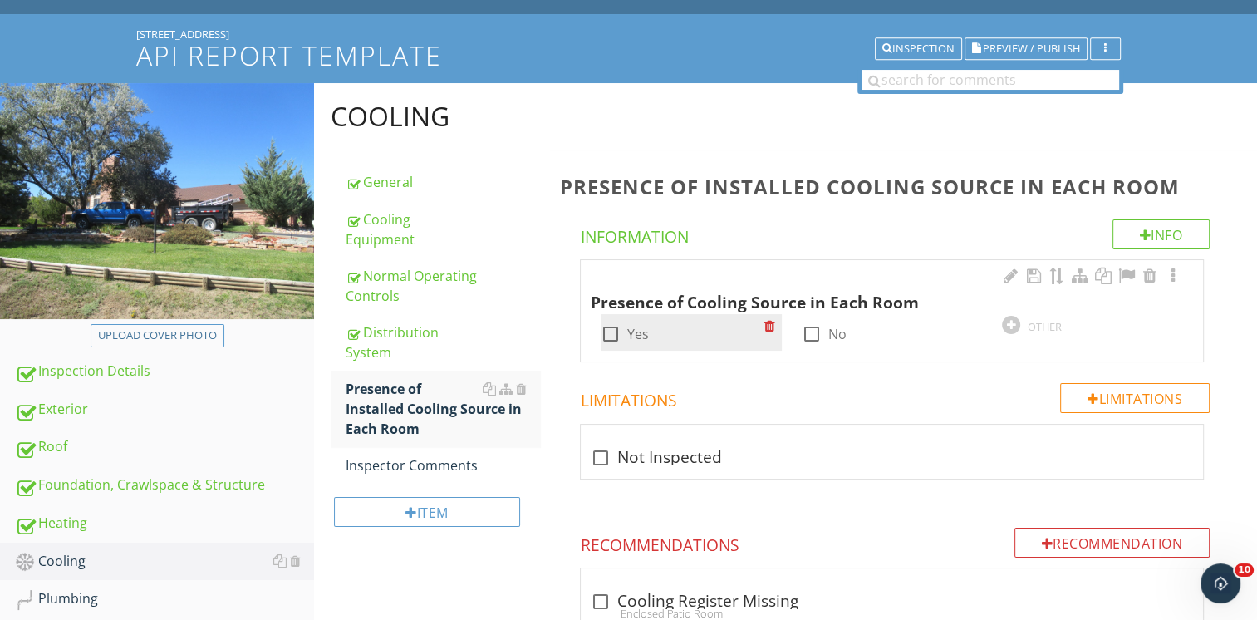
click at [613, 340] on div at bounding box center [610, 334] width 28 height 28
checkbox input "true"
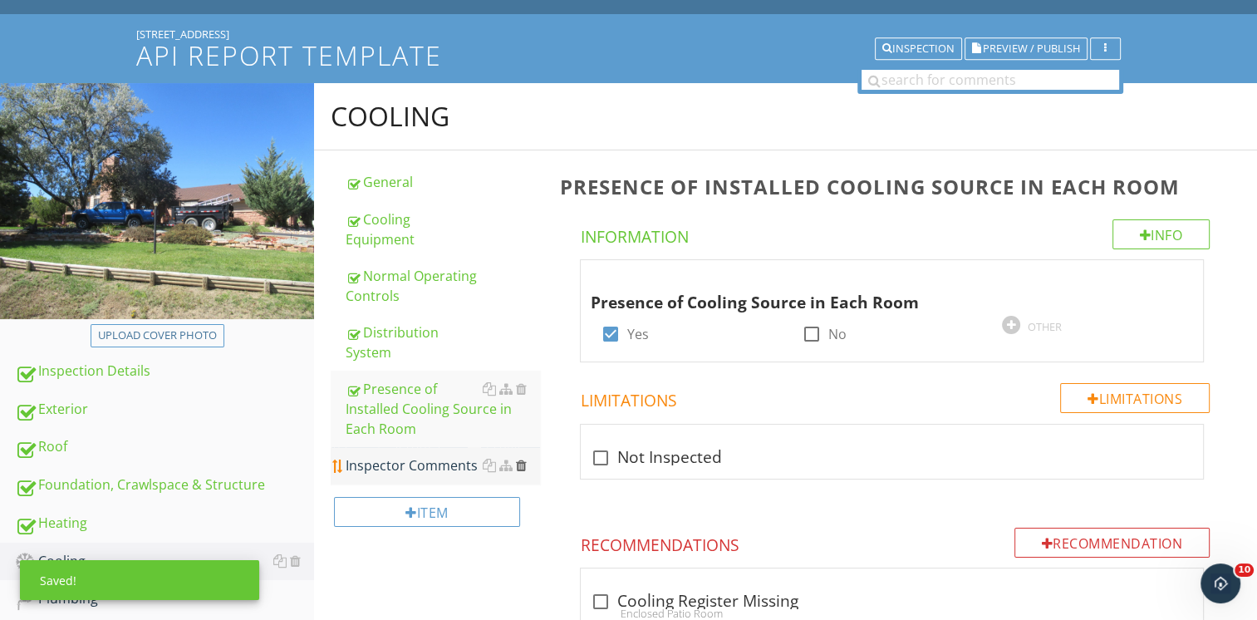
click at [524, 458] on div at bounding box center [521, 464] width 11 height 13
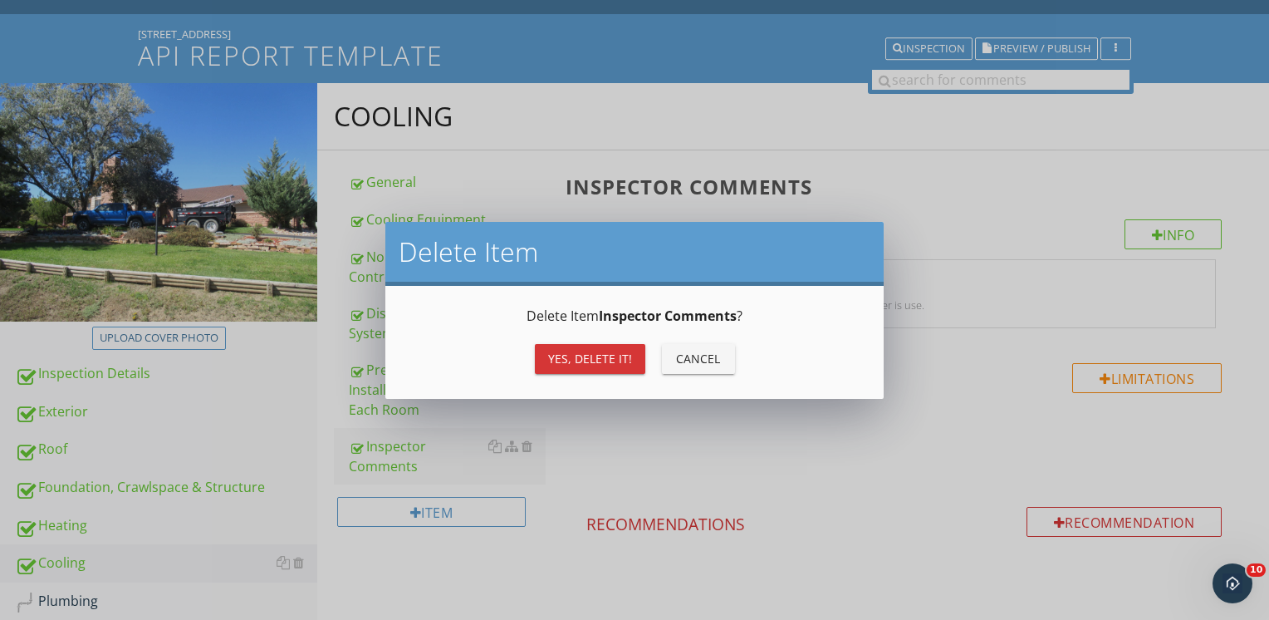
click at [571, 354] on div "Yes, Delete it!" at bounding box center [590, 358] width 84 height 17
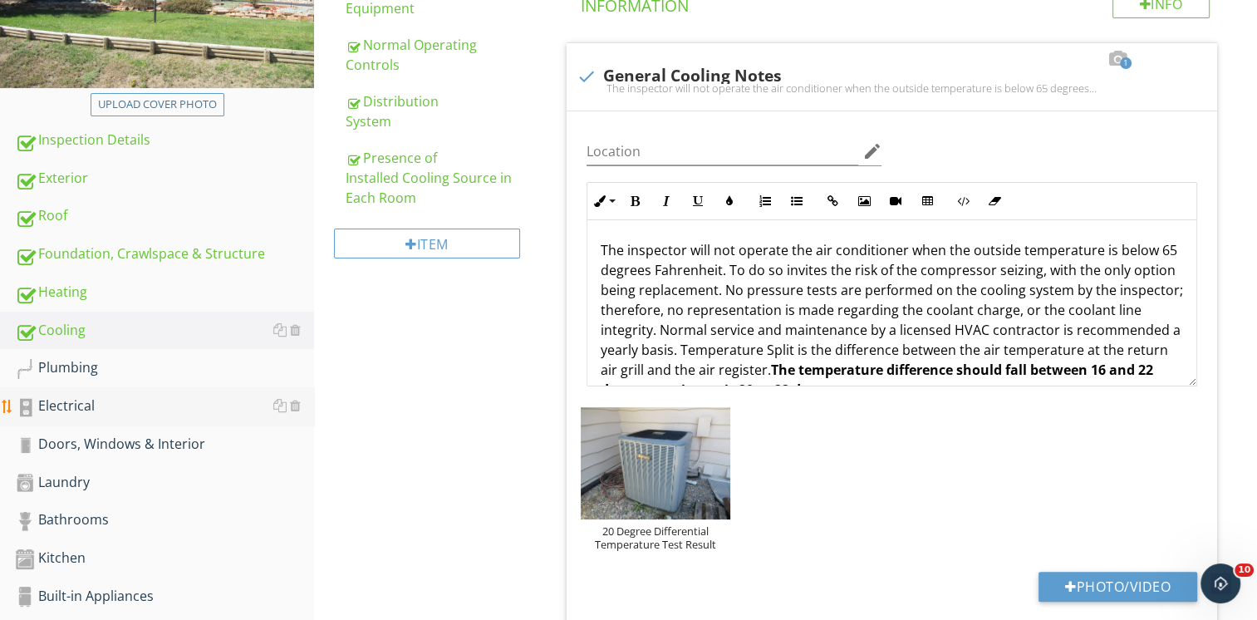
scroll to position [332, 0]
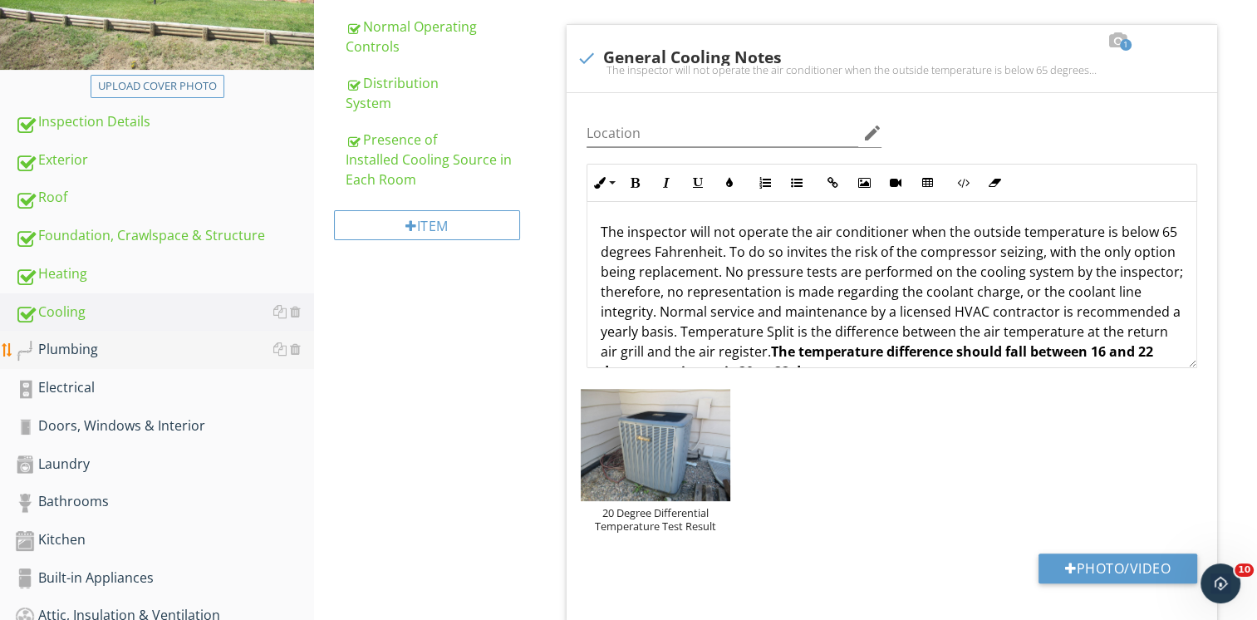
click at [110, 342] on div "Plumbing" at bounding box center [164, 350] width 299 height 22
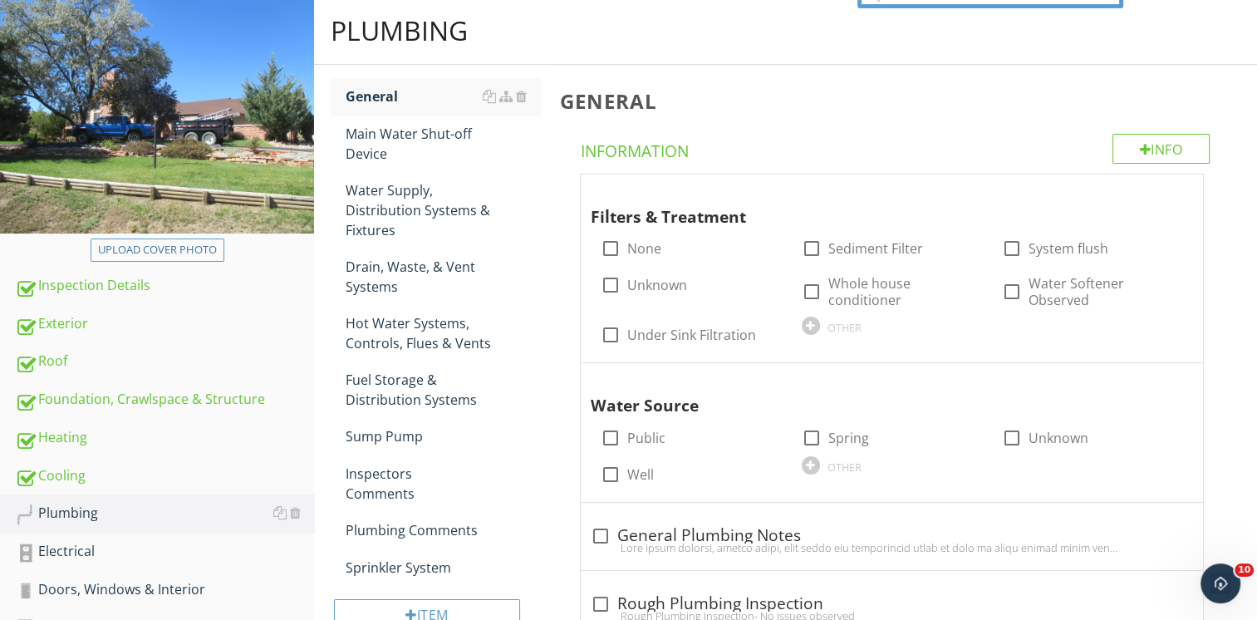
scroll to position [166, 0]
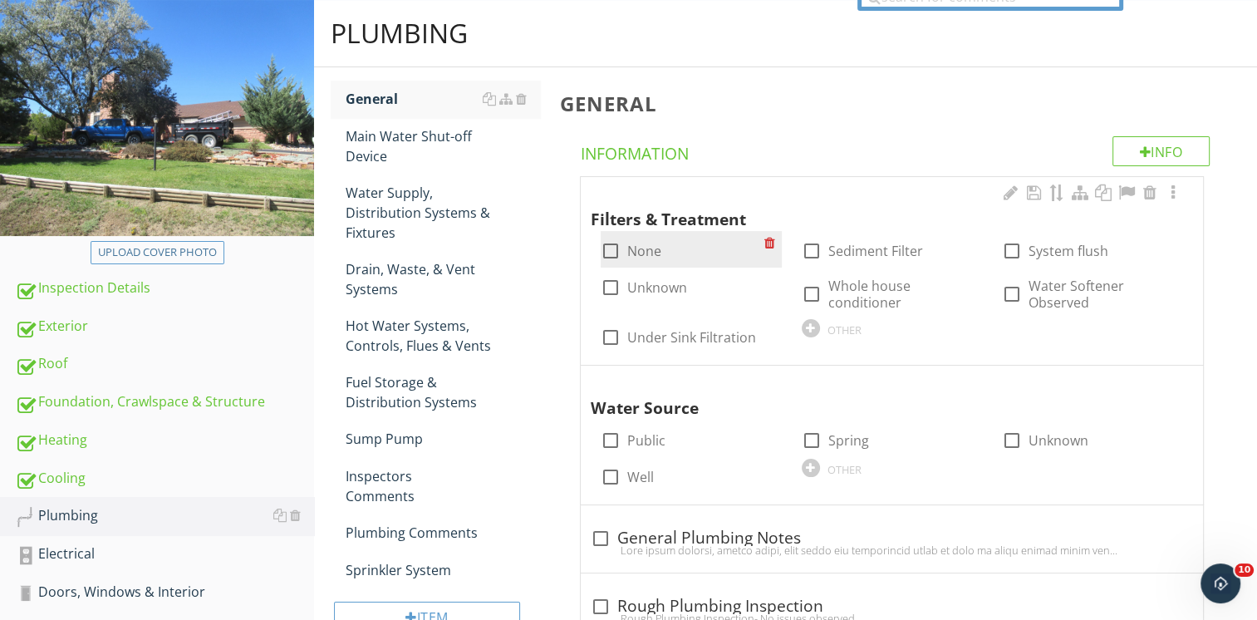
click at [605, 249] on div at bounding box center [610, 251] width 28 height 28
checkbox input "true"
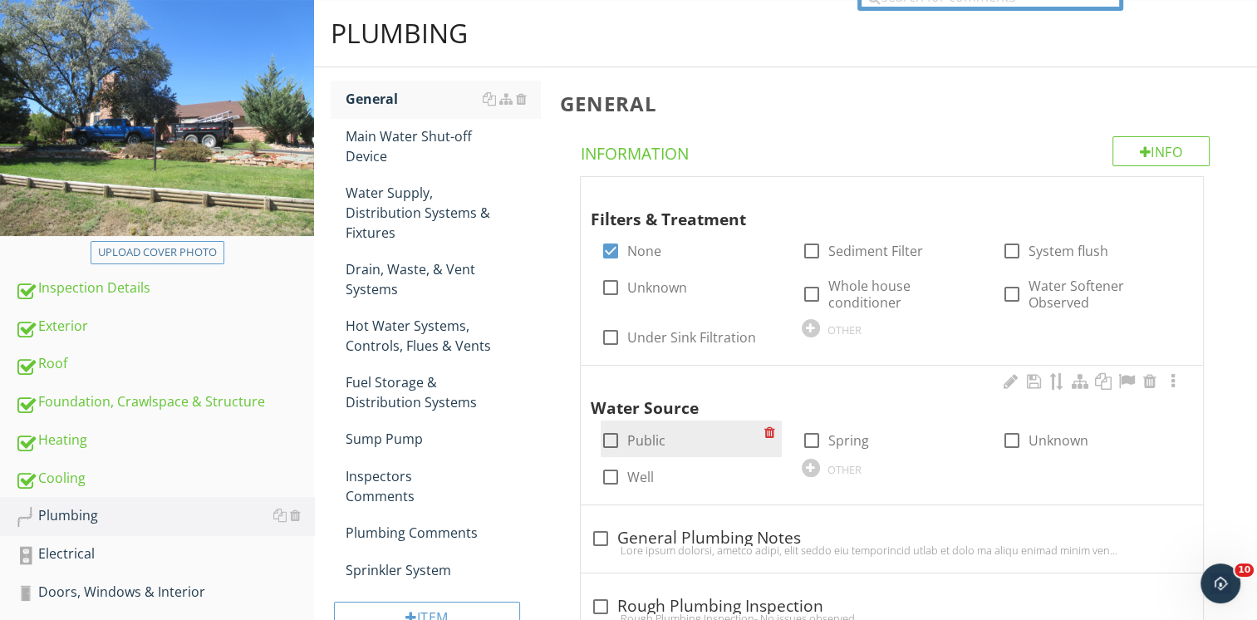
click at [607, 428] on div at bounding box center [610, 440] width 28 height 28
checkbox input "true"
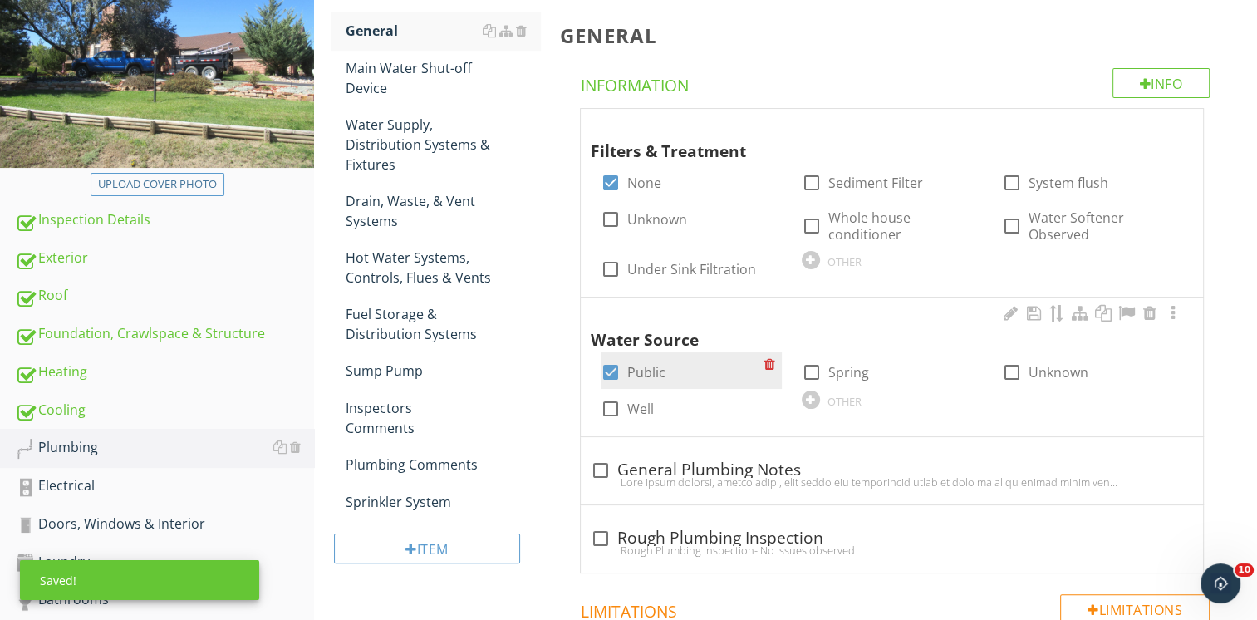
scroll to position [332, 0]
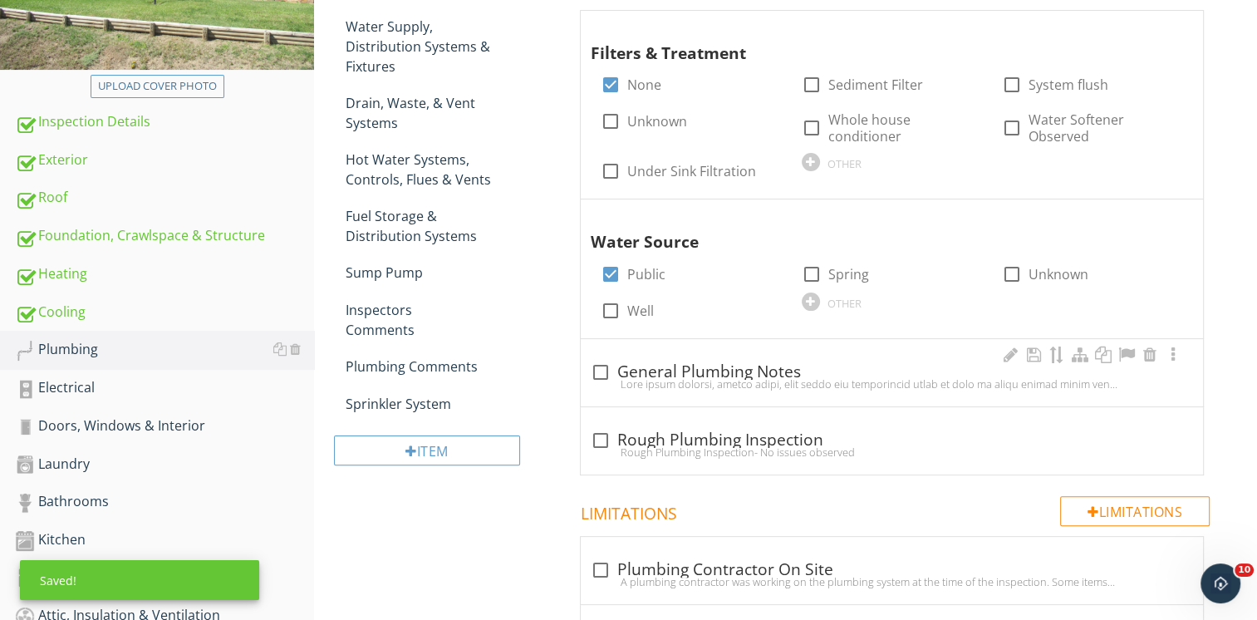
click at [606, 370] on div at bounding box center [600, 372] width 28 height 28
checkbox input "true"
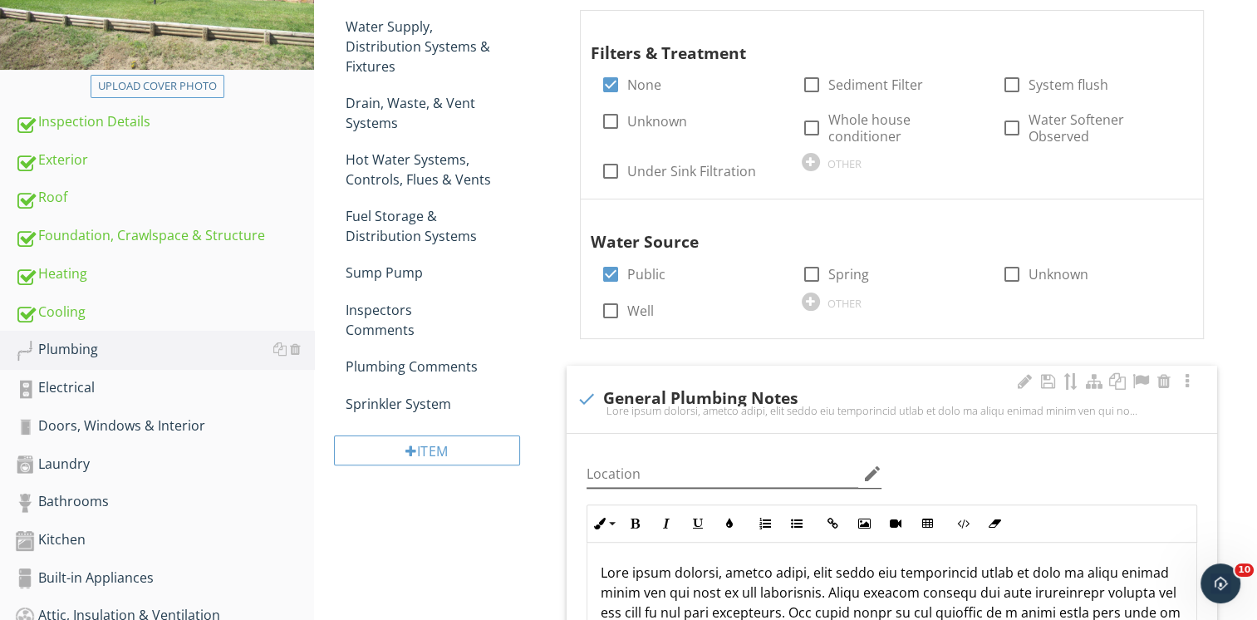
click at [866, 470] on icon "edit" at bounding box center [871, 473] width 20 height 20
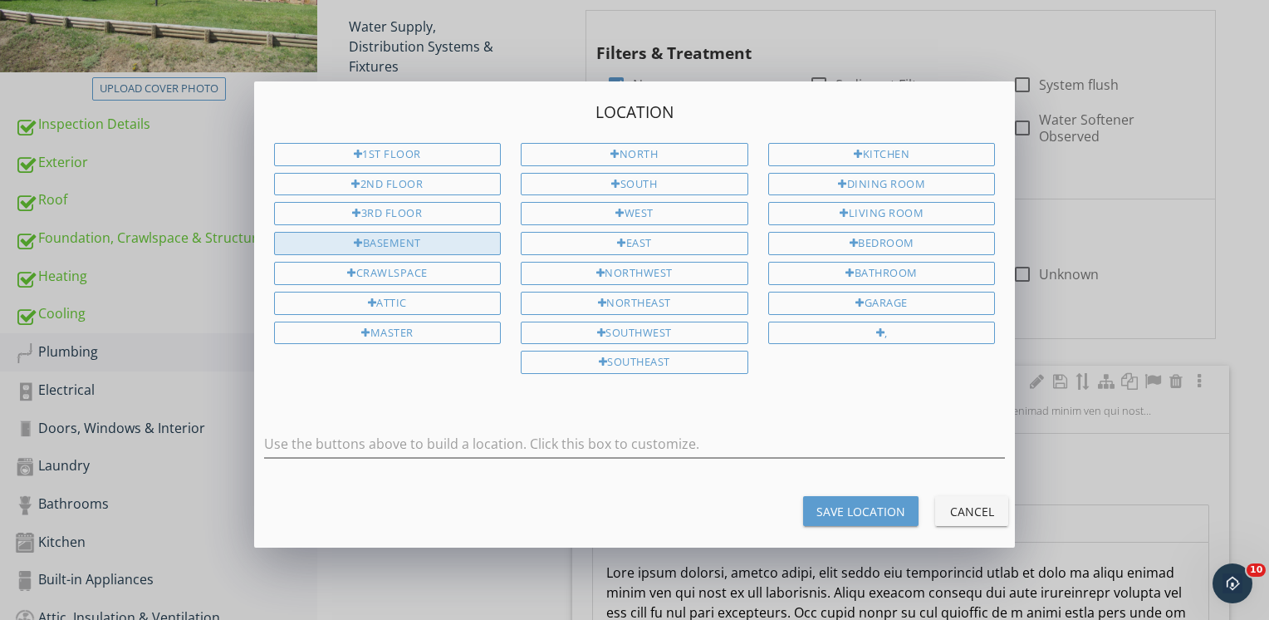
click at [411, 237] on div "Basement" at bounding box center [388, 243] width 228 height 23
type input "Basement"
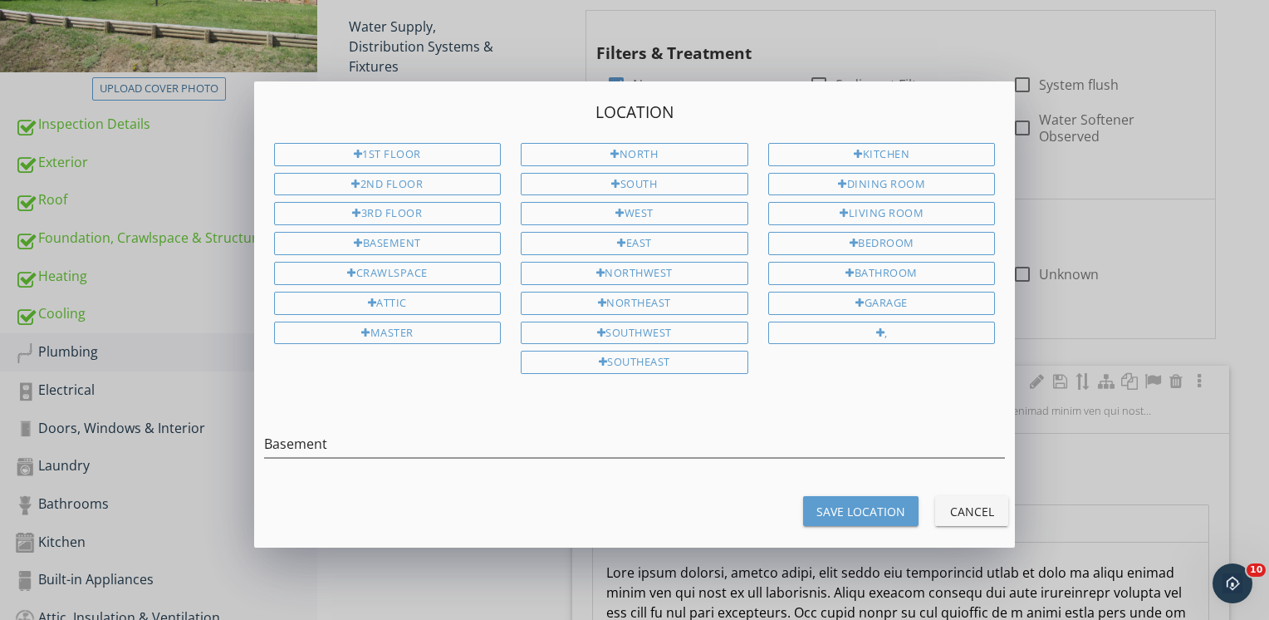
click at [854, 502] on div "Save Location" at bounding box center [860, 510] width 89 height 17
type input "Basement"
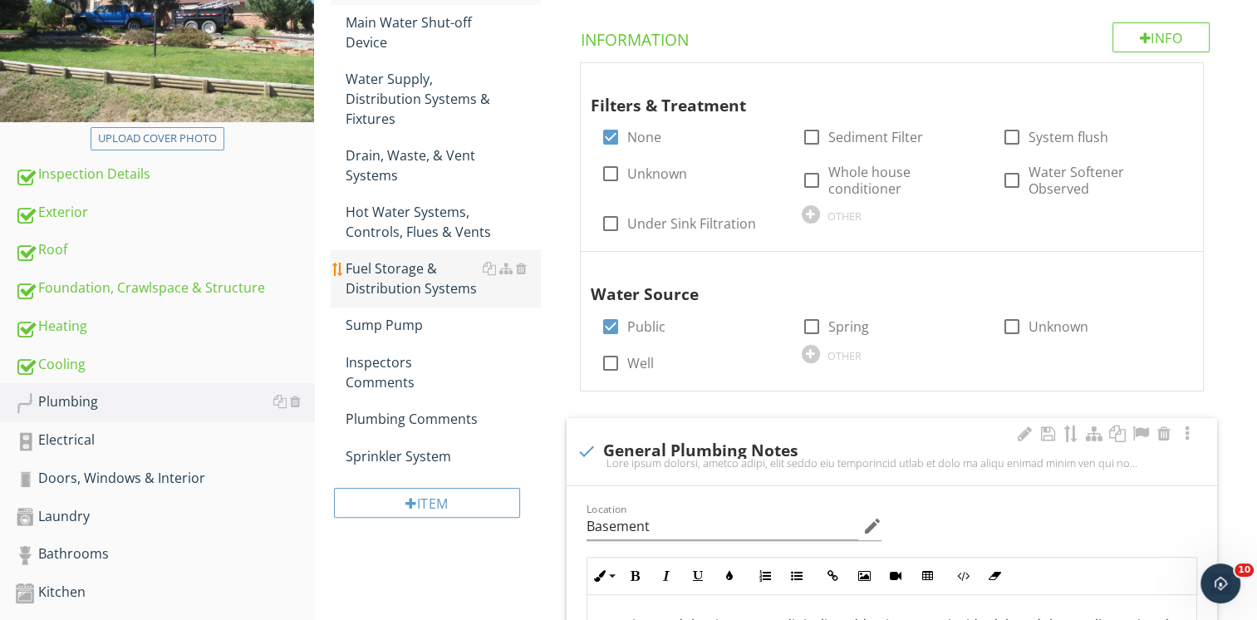
scroll to position [166, 0]
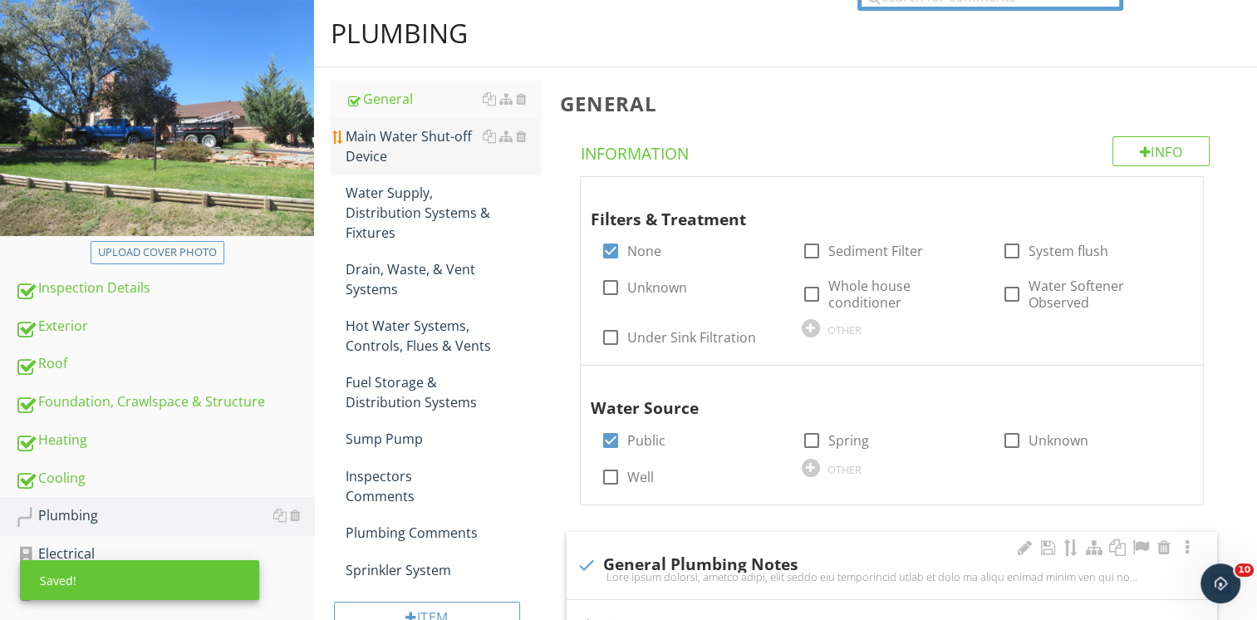
click at [379, 155] on div "Main Water Shut-off Device" at bounding box center [443, 146] width 194 height 40
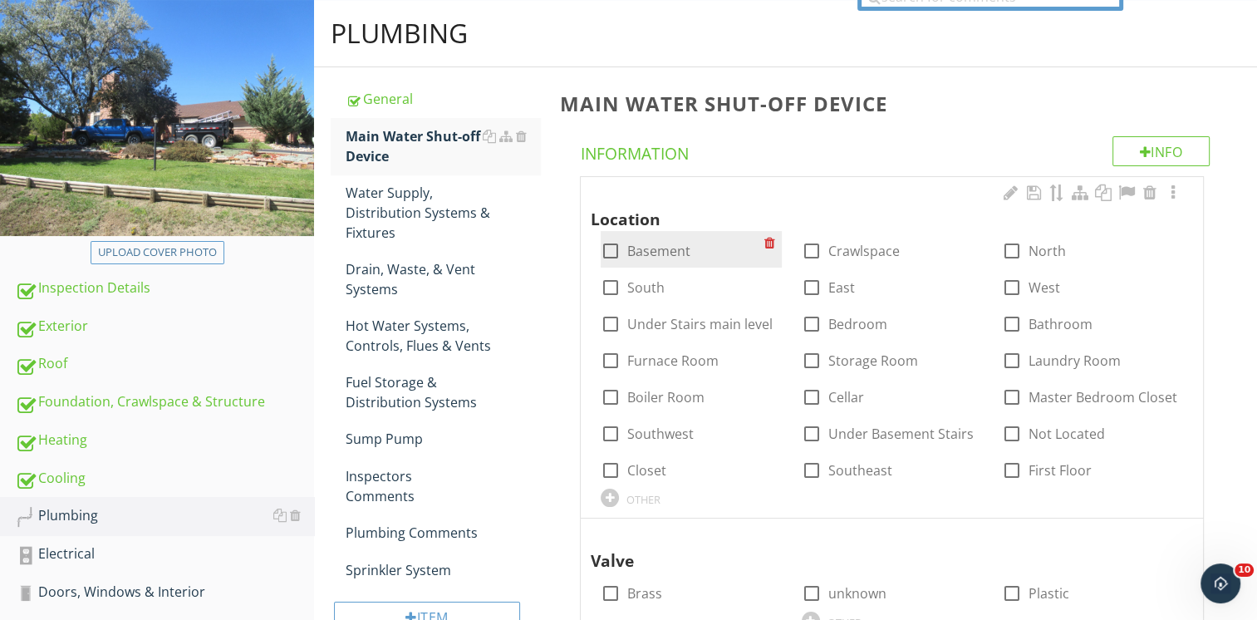
click at [614, 256] on div at bounding box center [610, 251] width 28 height 28
checkbox input "true"
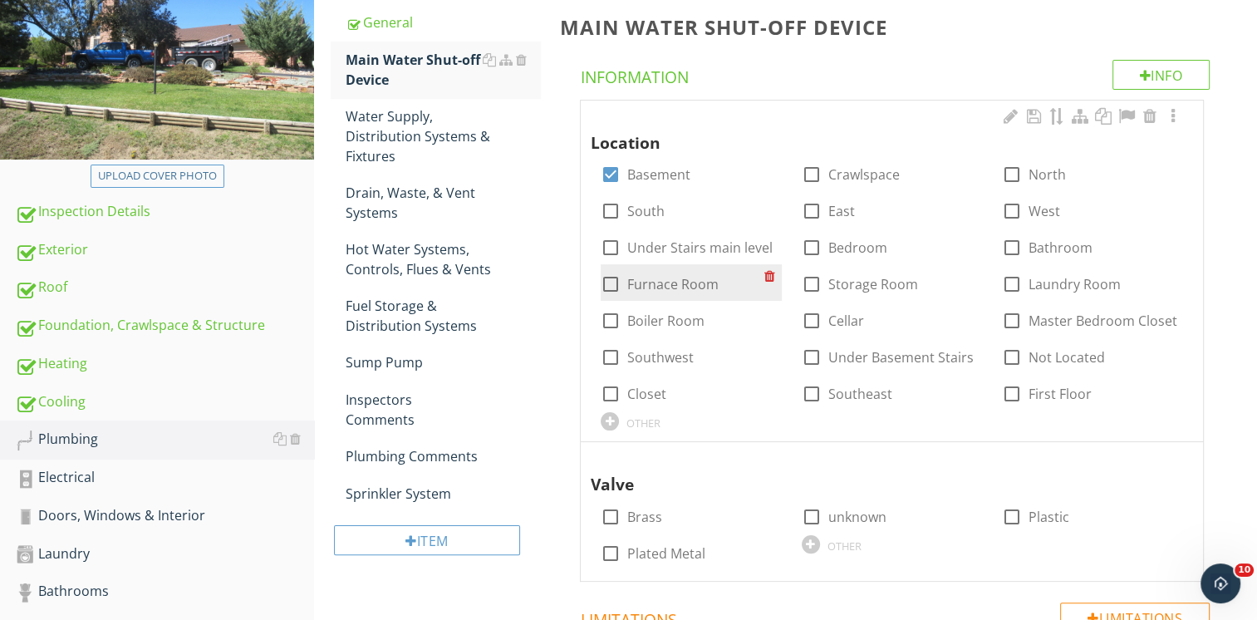
scroll to position [415, 0]
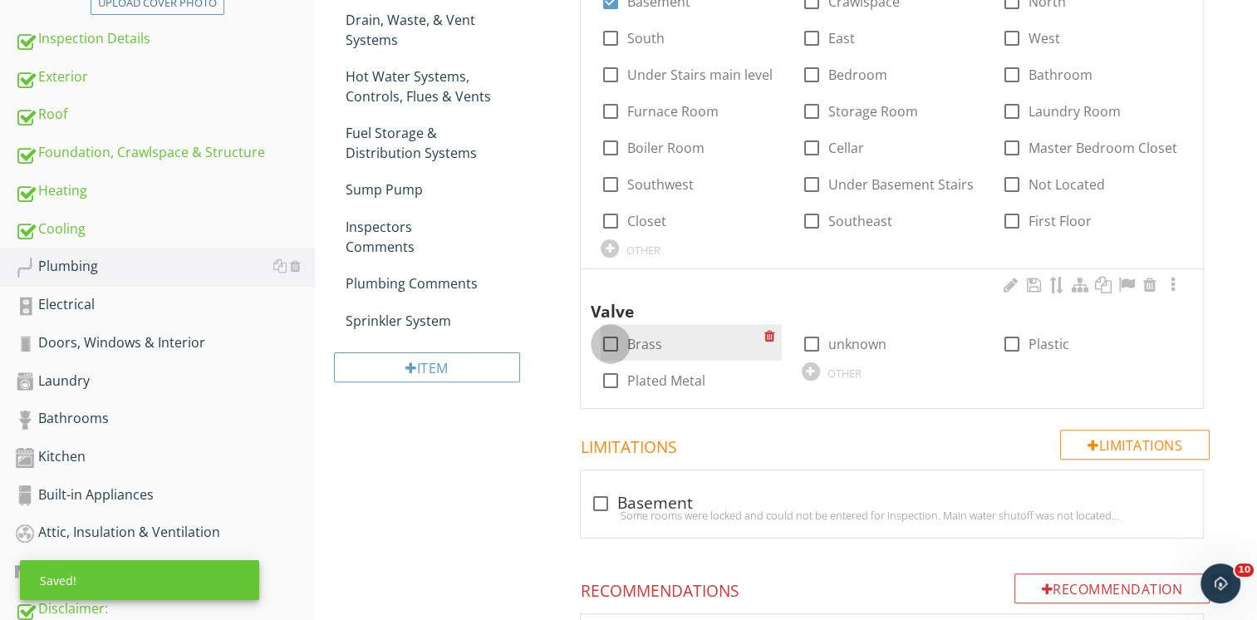
click at [618, 341] on div at bounding box center [610, 344] width 28 height 28
checkbox input "true"
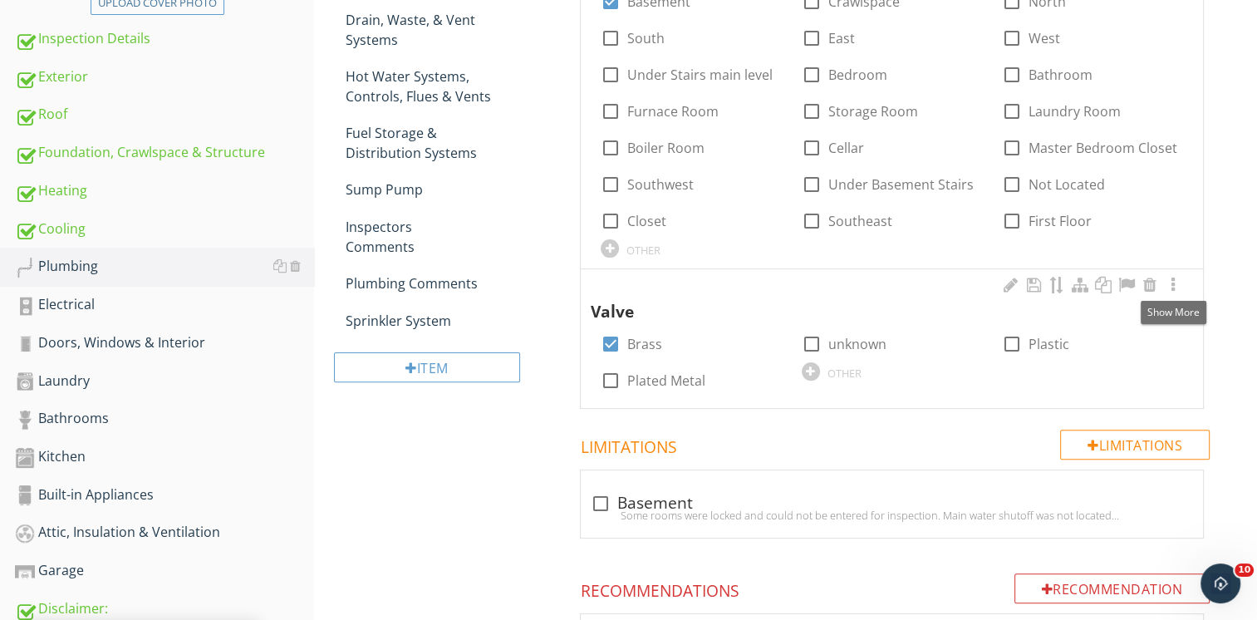
click at [1175, 291] on div at bounding box center [1173, 285] width 20 height 17
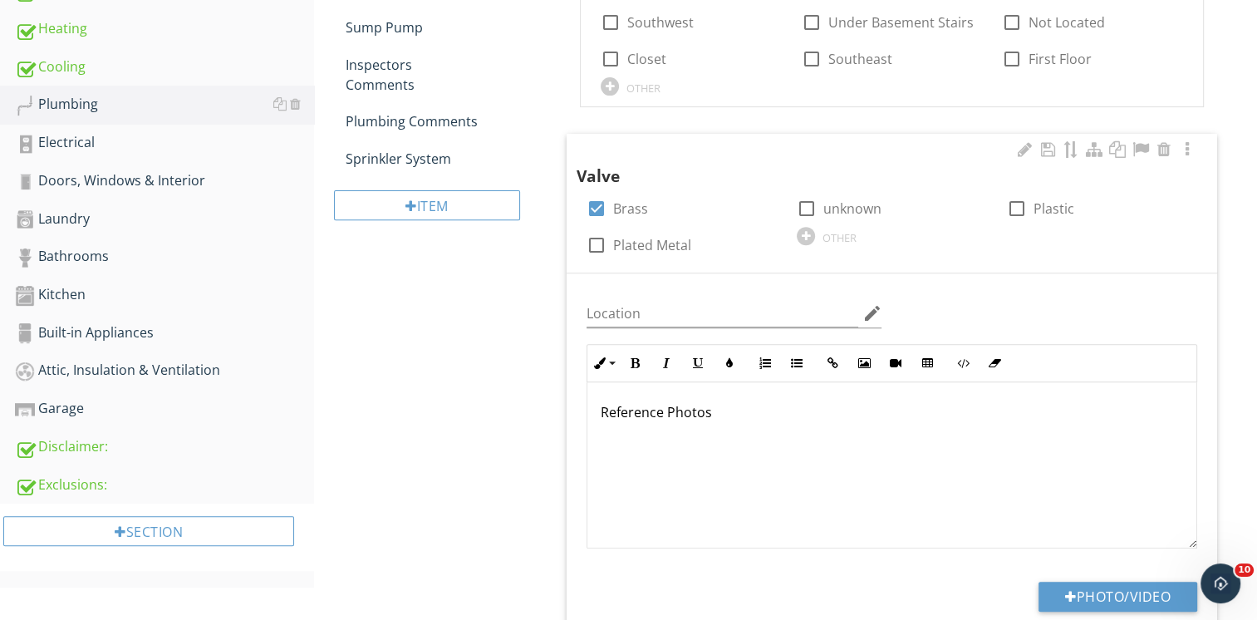
scroll to position [581, 0]
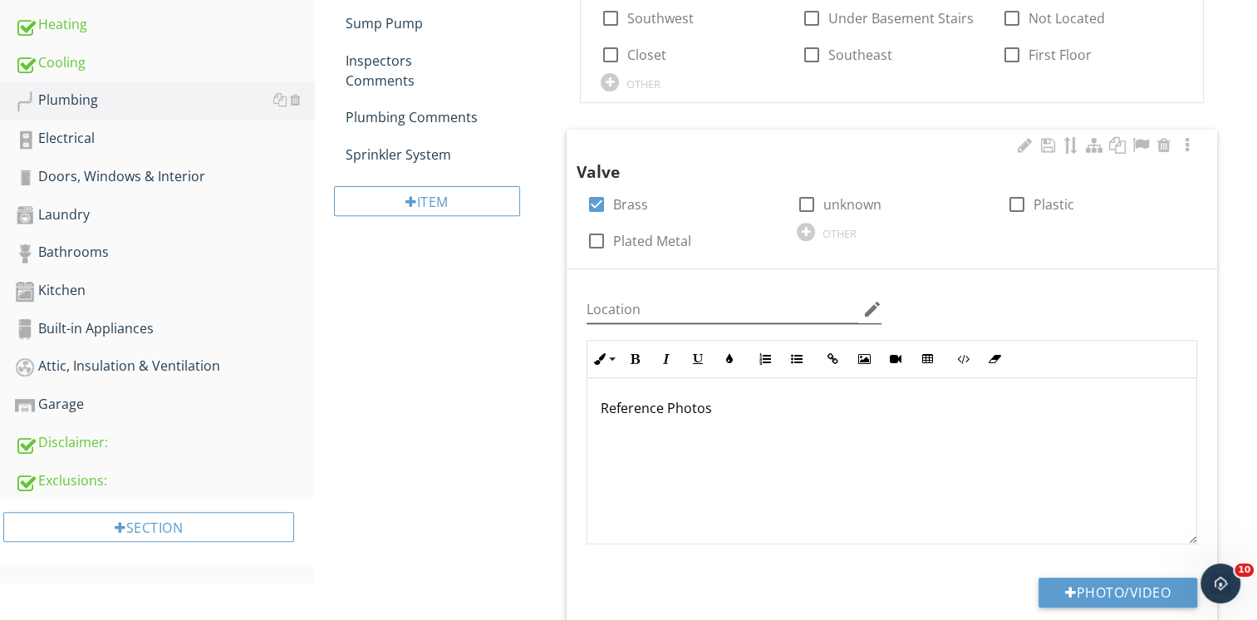
click at [870, 306] on icon "edit" at bounding box center [871, 309] width 20 height 20
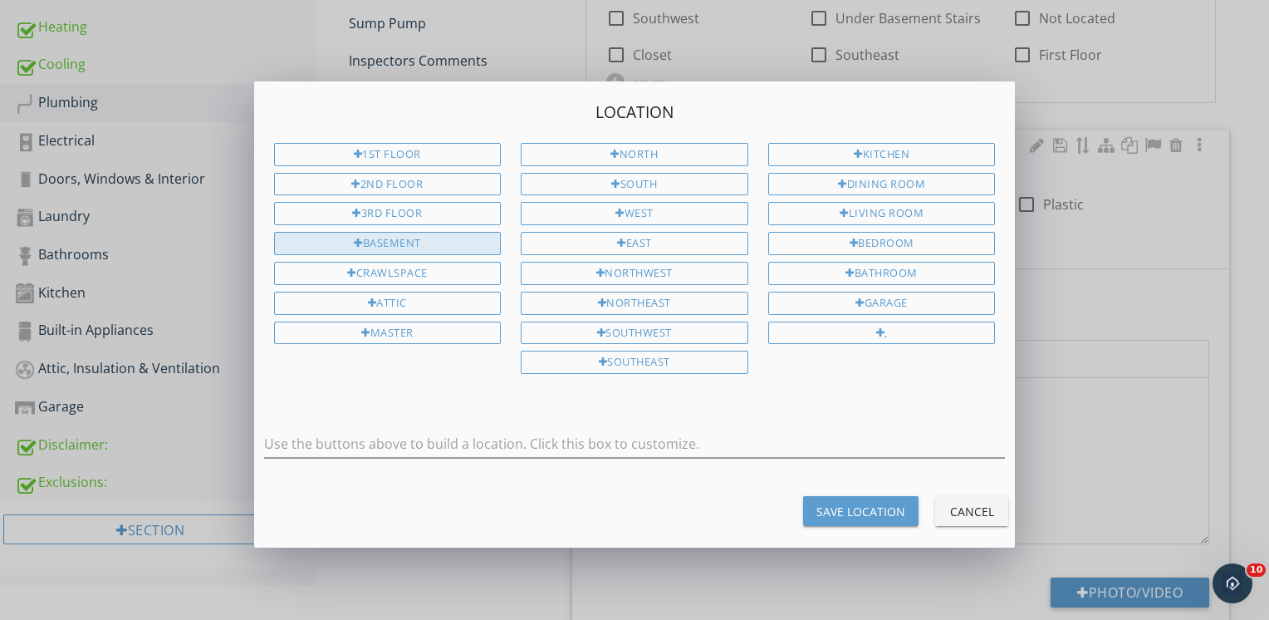
click at [452, 239] on div "Basement" at bounding box center [388, 243] width 228 height 23
type input "Basement"
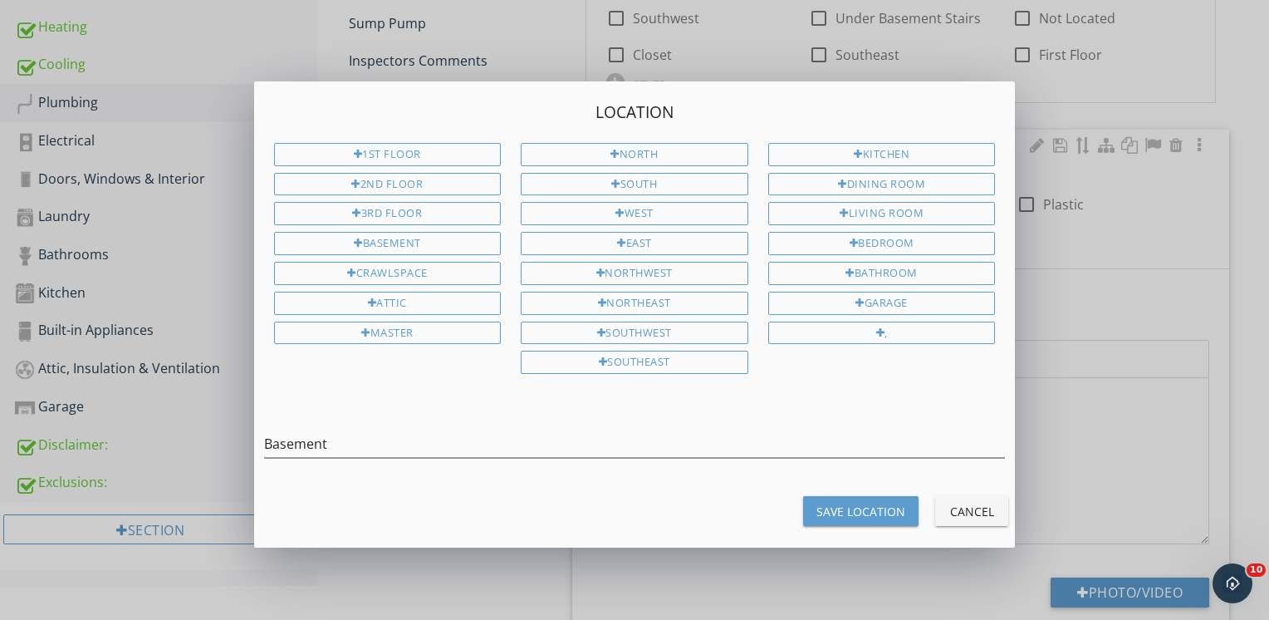
click at [865, 510] on div "Save Location" at bounding box center [860, 510] width 89 height 17
type input "Basement"
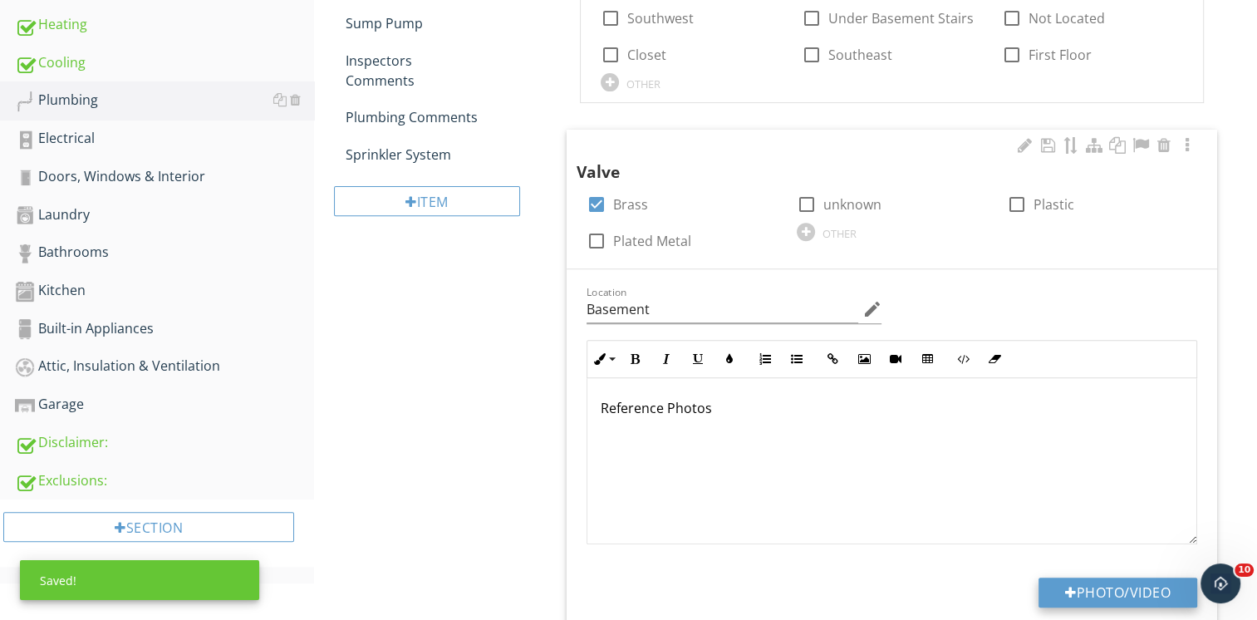
click at [1100, 593] on button "Photo/Video" at bounding box center [1117, 592] width 159 height 30
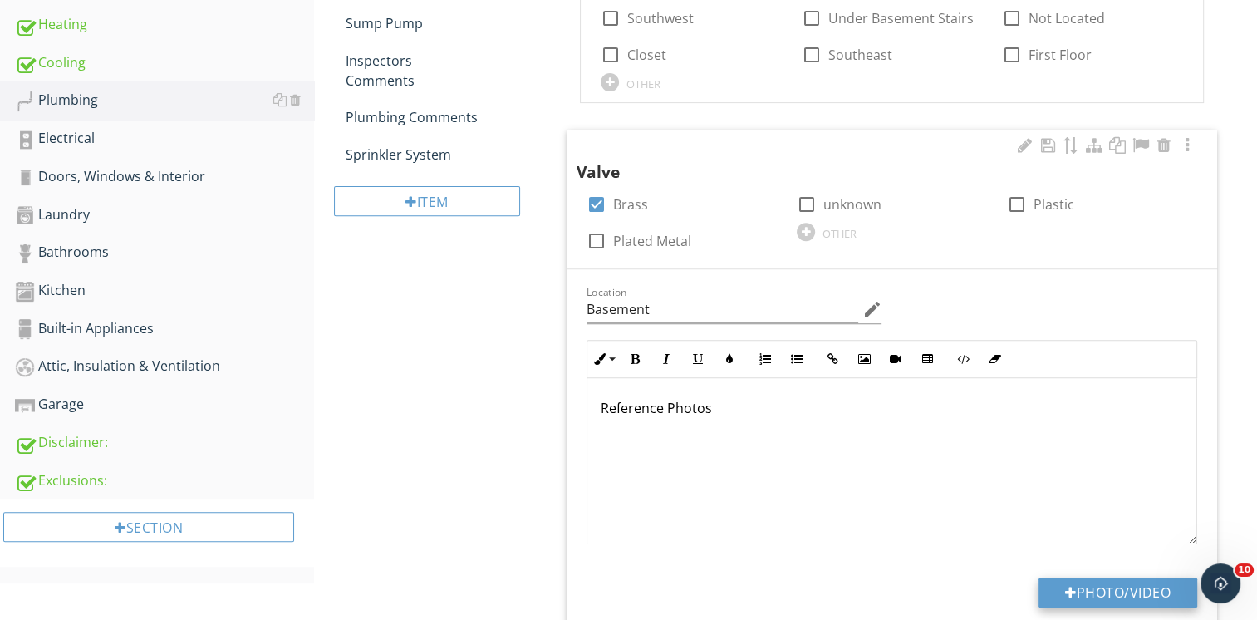
type input "C:\fakepath\IMG_1732.JPG"
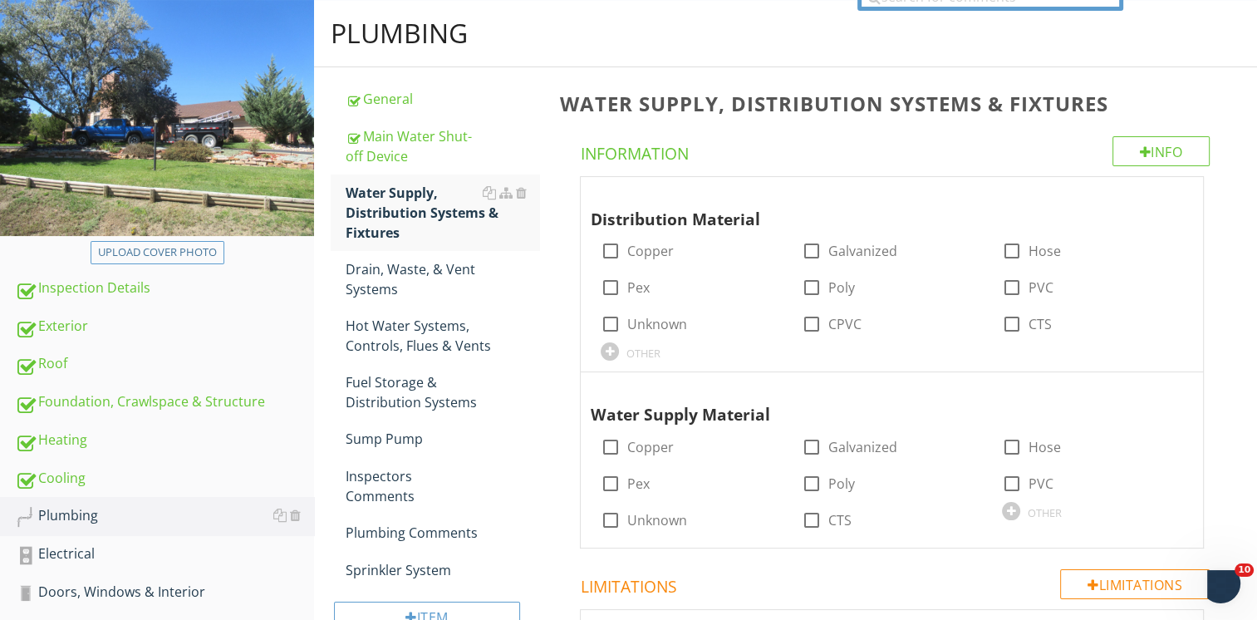
click at [616, 257] on div at bounding box center [610, 251] width 28 height 28
checkbox input "true"
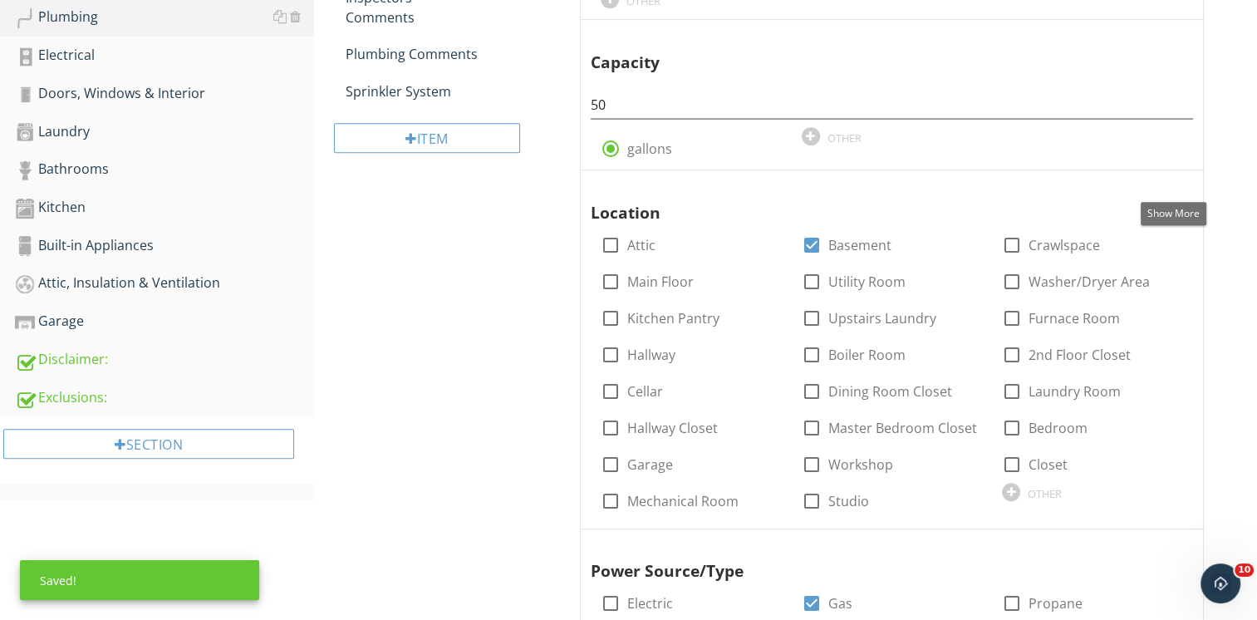
click at [1175, 186] on div at bounding box center [1173, 186] width 20 height 17
